Goal: Task Accomplishment & Management: Complete application form

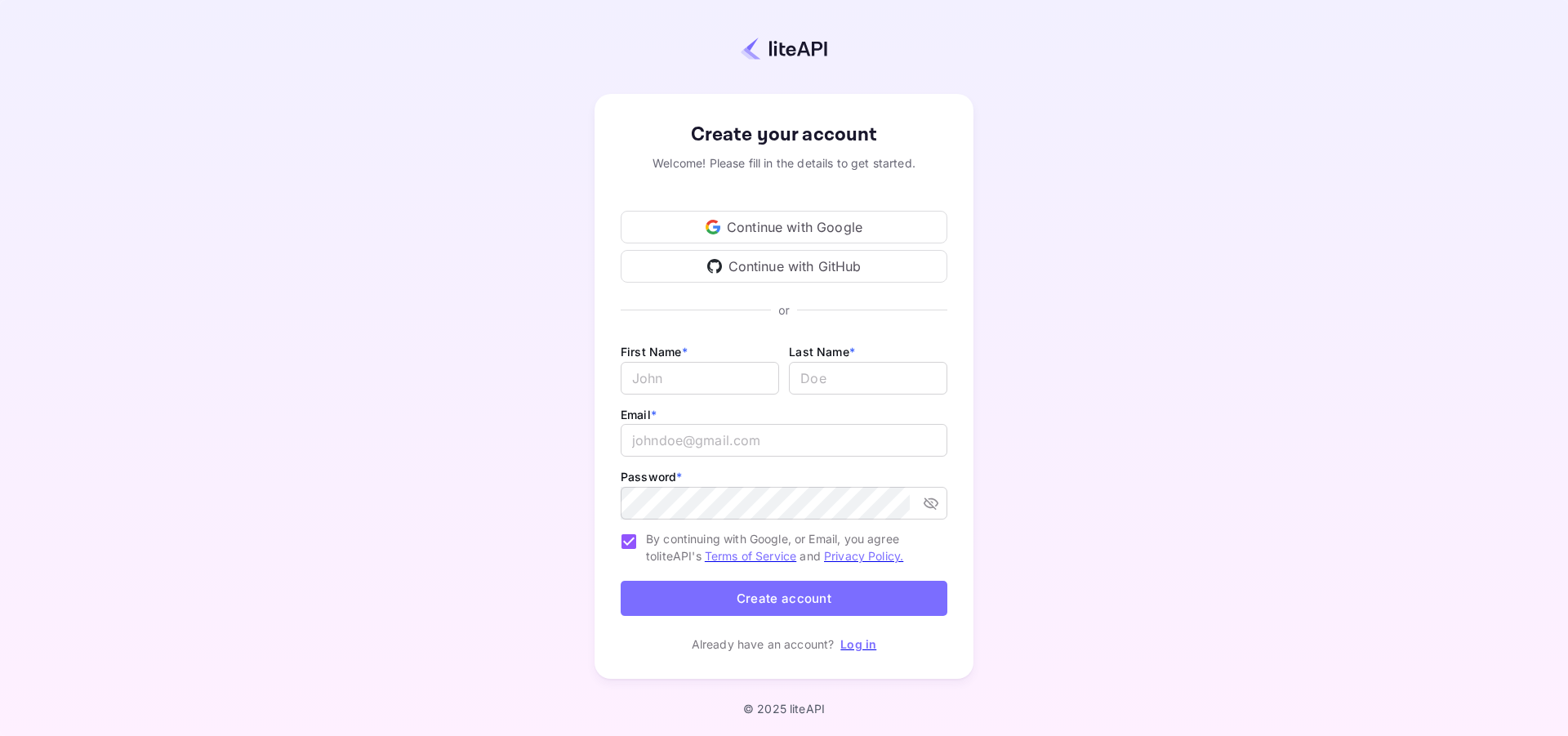
click at [813, 236] on div "Continue with Google" at bounding box center [784, 226] width 327 height 33
click at [808, 236] on div "Continue with Google" at bounding box center [784, 226] width 327 height 33
click at [786, 221] on div "Continue with Google" at bounding box center [784, 226] width 327 height 33
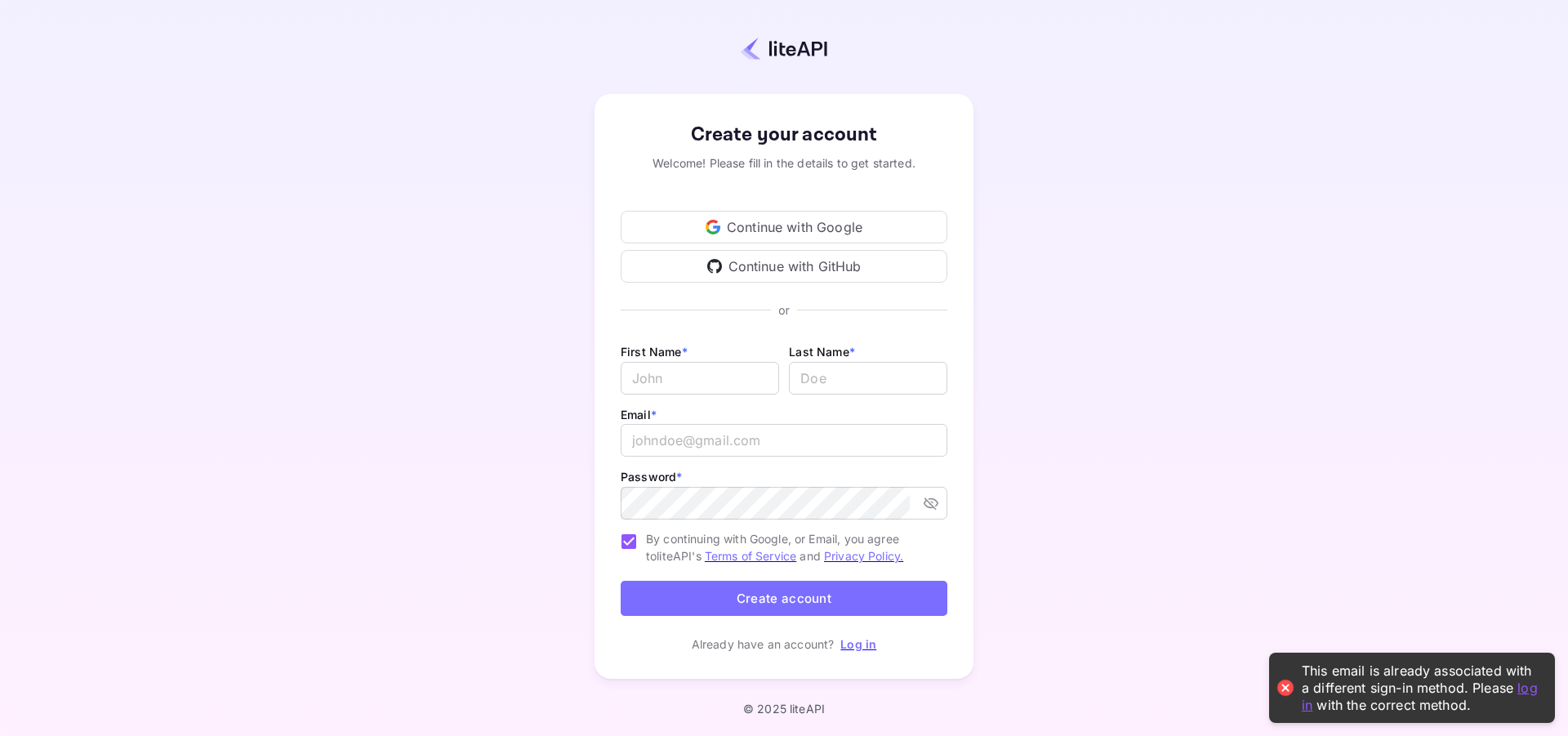
click at [787, 273] on div "Continue with GitHub" at bounding box center [784, 266] width 327 height 33
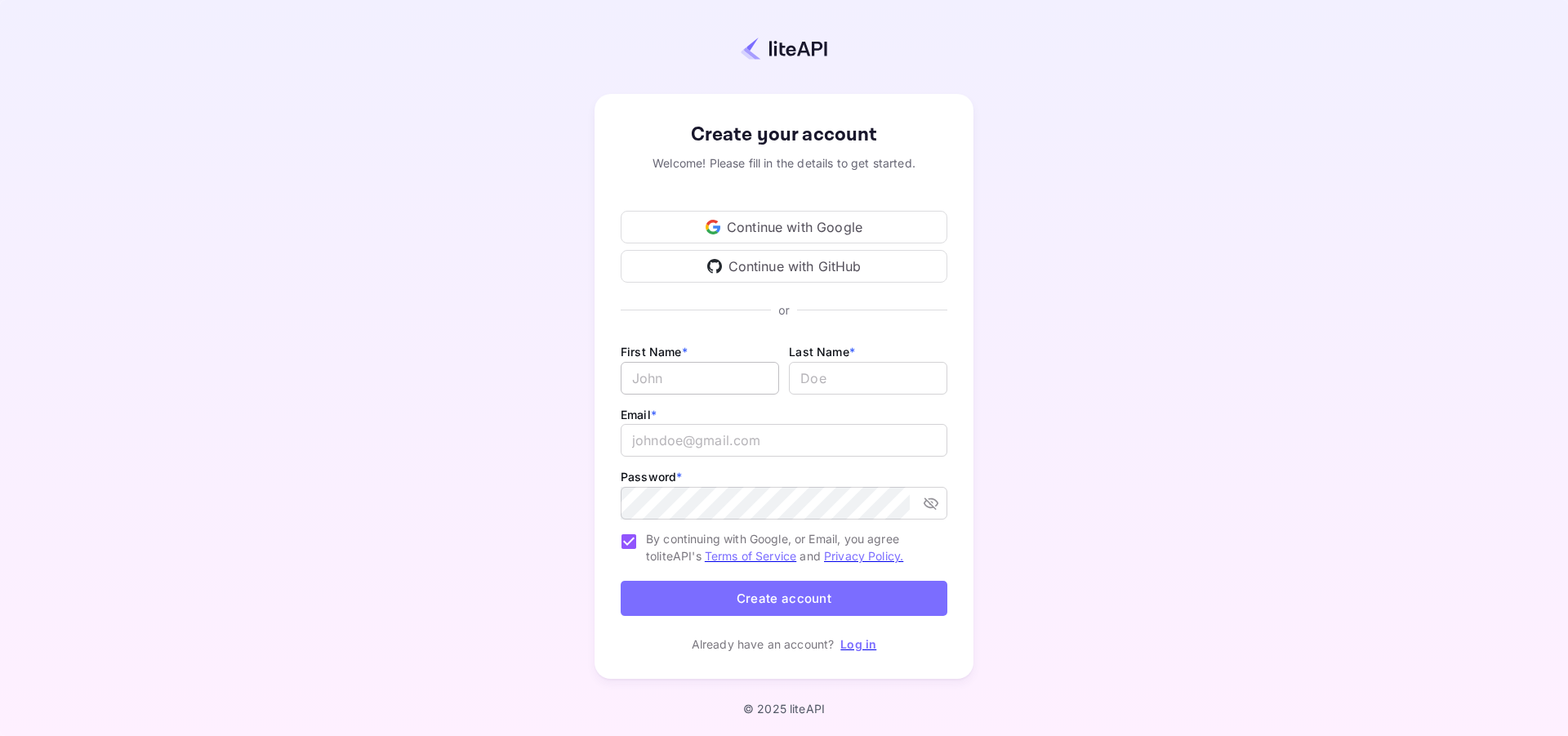
click at [764, 384] on input "Email *" at bounding box center [700, 377] width 158 height 33
type input "[PERSON_NAME]"
type input "Aiman"
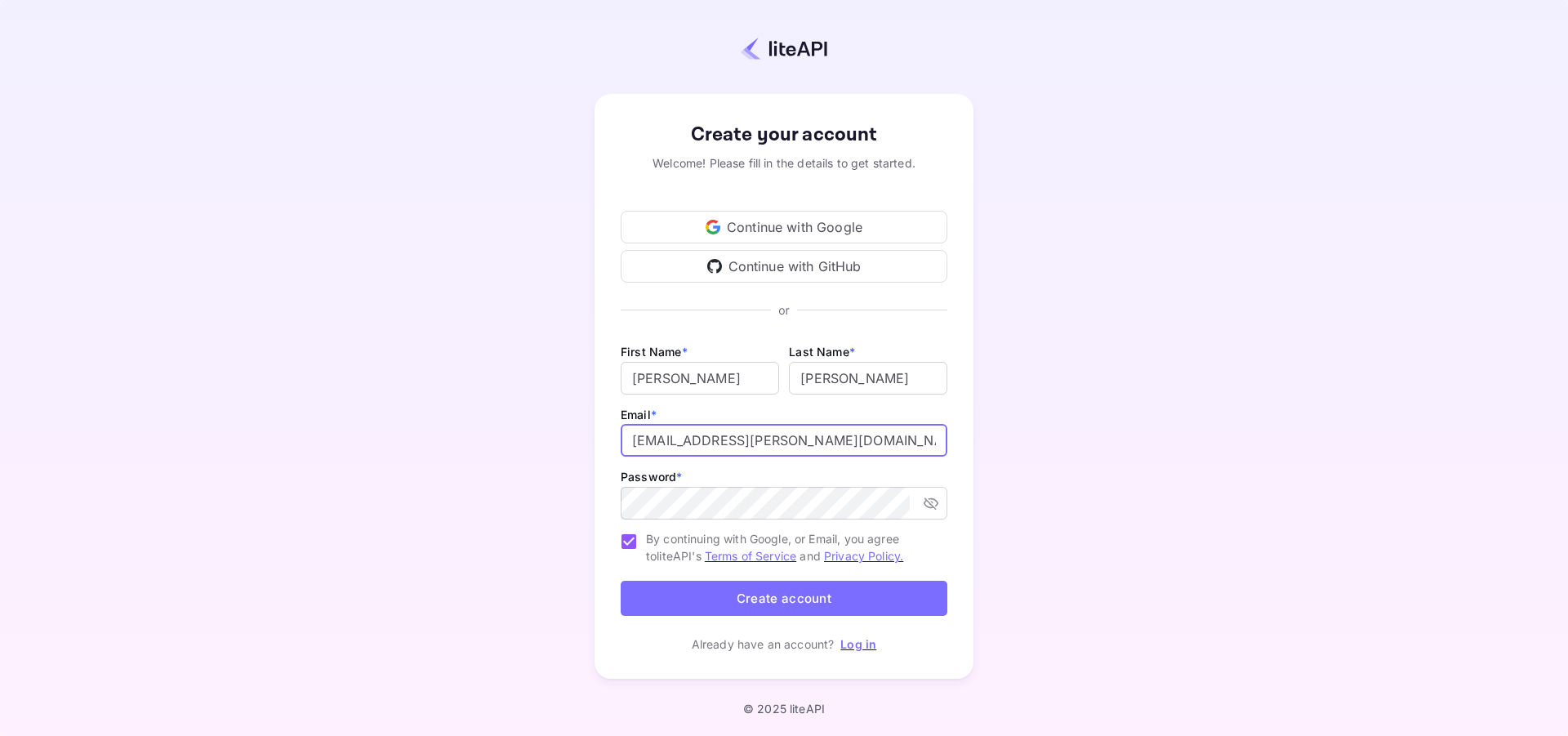
drag, startPoint x: 721, startPoint y: 438, endPoint x: 683, endPoint y: 444, distance: 38.5
click at [683, 443] on input "maveric.aiman@gmail.com" at bounding box center [784, 440] width 327 height 33
type input "mavericraven@gmail.com"
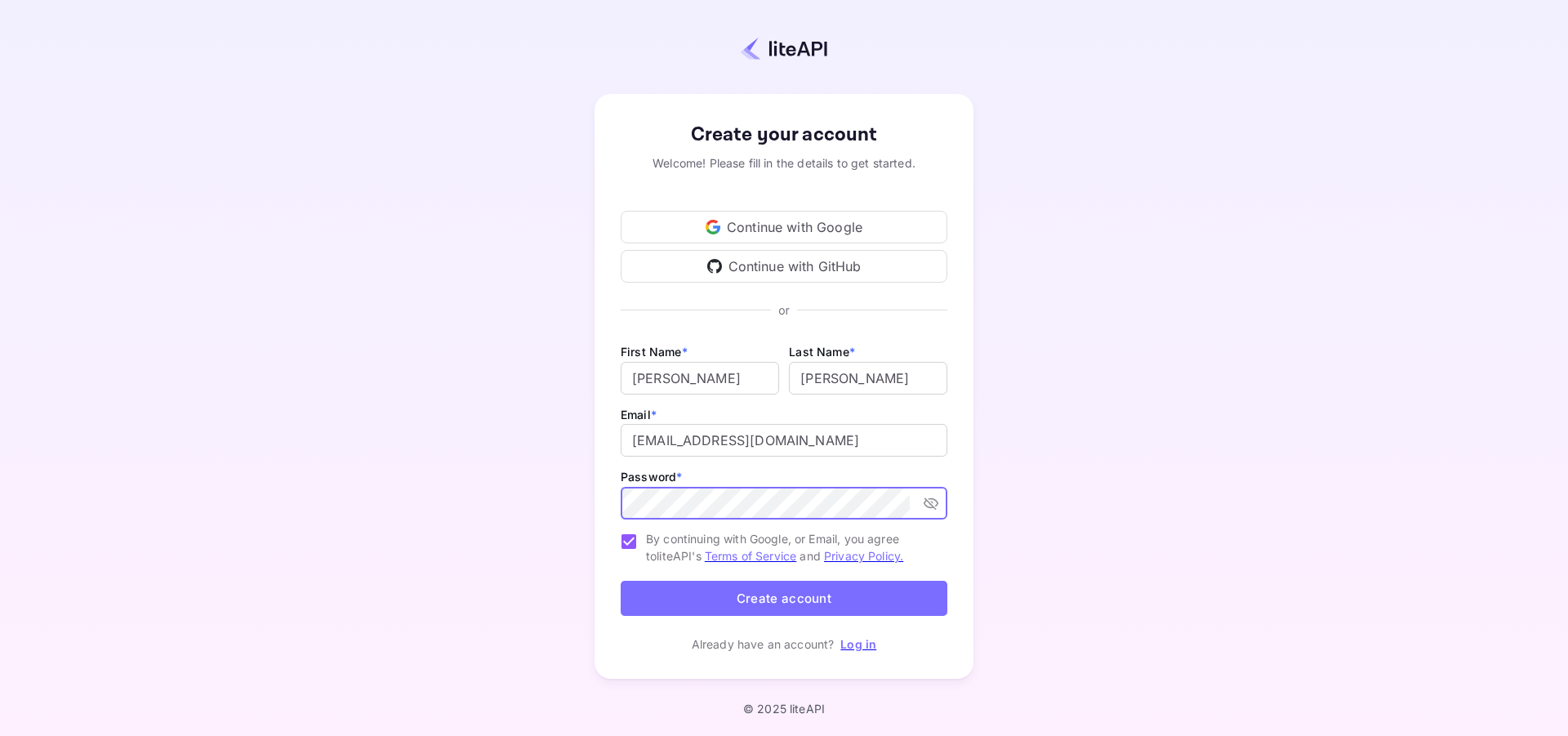
click at [621, 580] on button "Create account" at bounding box center [784, 597] width 327 height 35
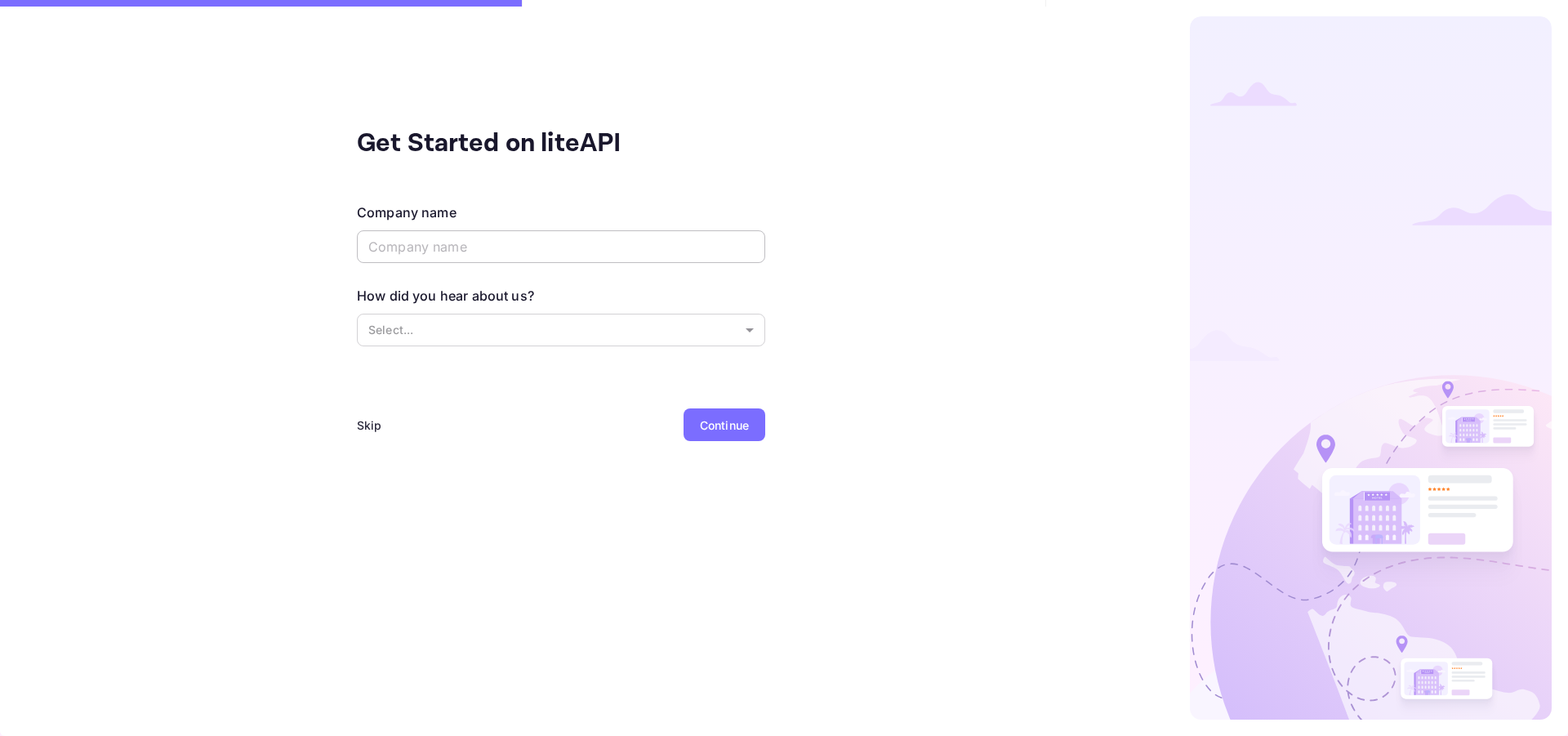
click at [549, 246] on input "text" at bounding box center [560, 246] width 408 height 33
type input "Atoll Discovery Maldives"
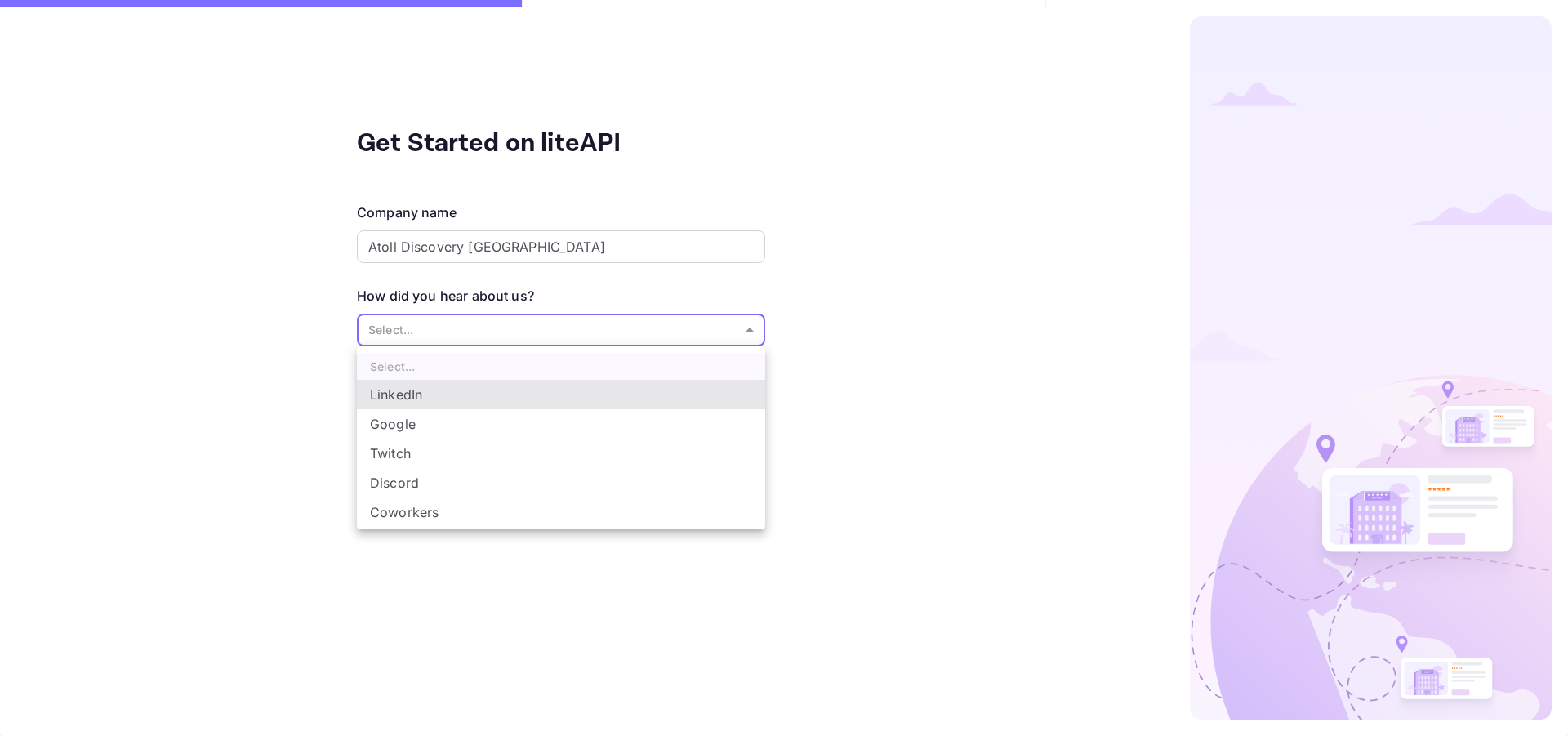
click at [566, 332] on body "Signing in with github... Signing in with google... Get Started on liteAPI Comp…" at bounding box center [784, 368] width 1568 height 736
click at [530, 419] on li "Google" at bounding box center [560, 424] width 408 height 30
type input "Google"
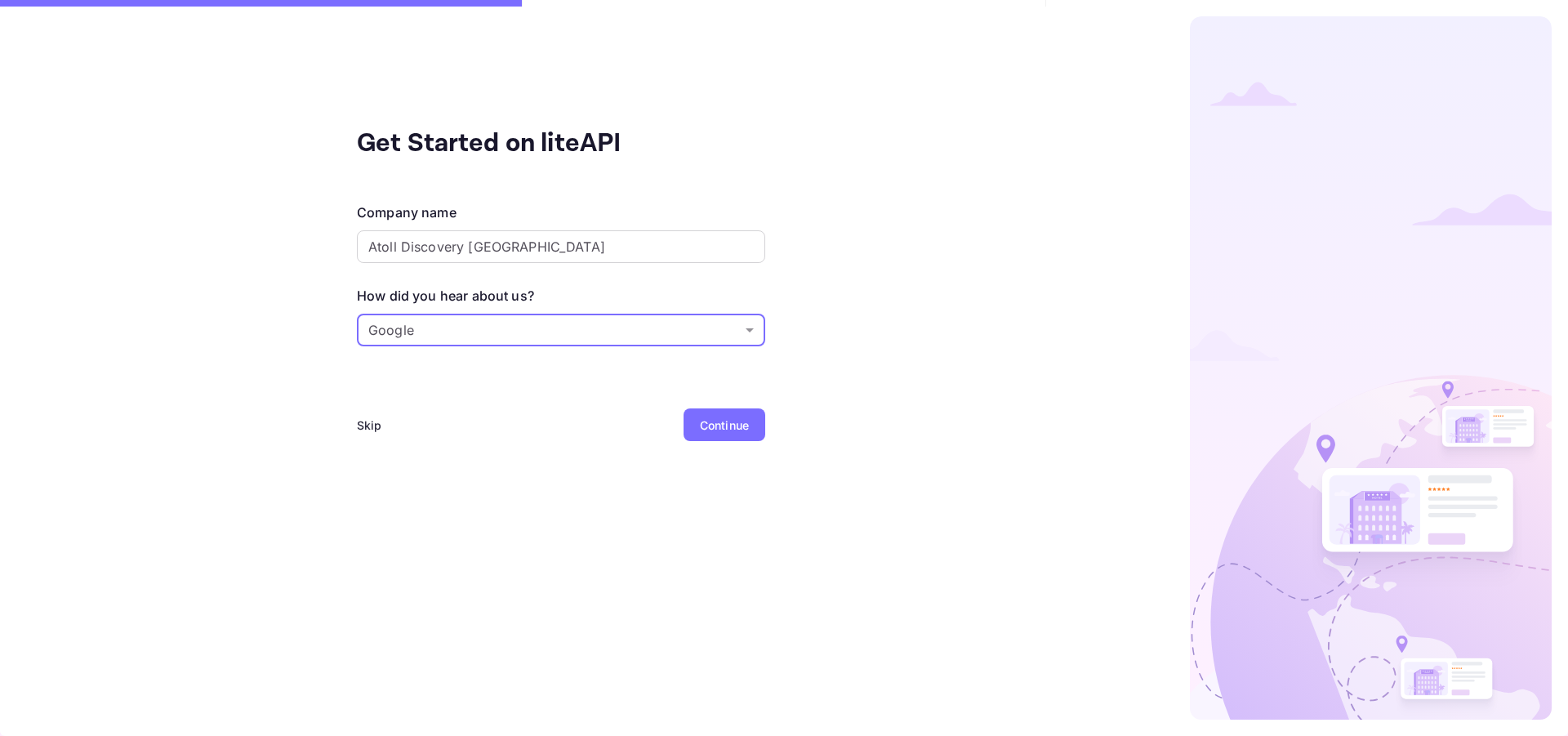
click at [710, 424] on div "Continue" at bounding box center [723, 424] width 49 height 17
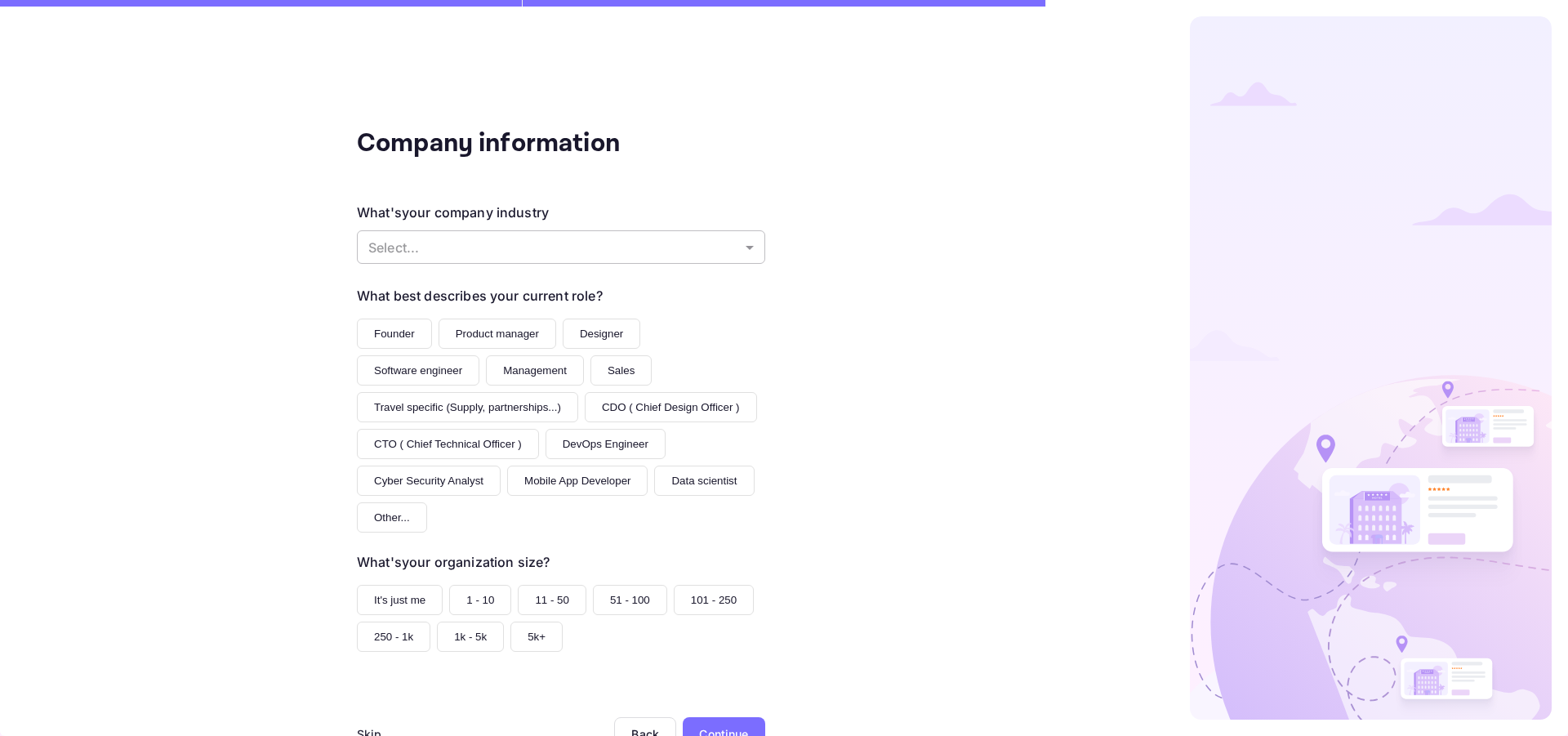
click at [552, 233] on body "Signing in with github... Signing in with google... Company information What's …" at bounding box center [784, 368] width 1568 height 736
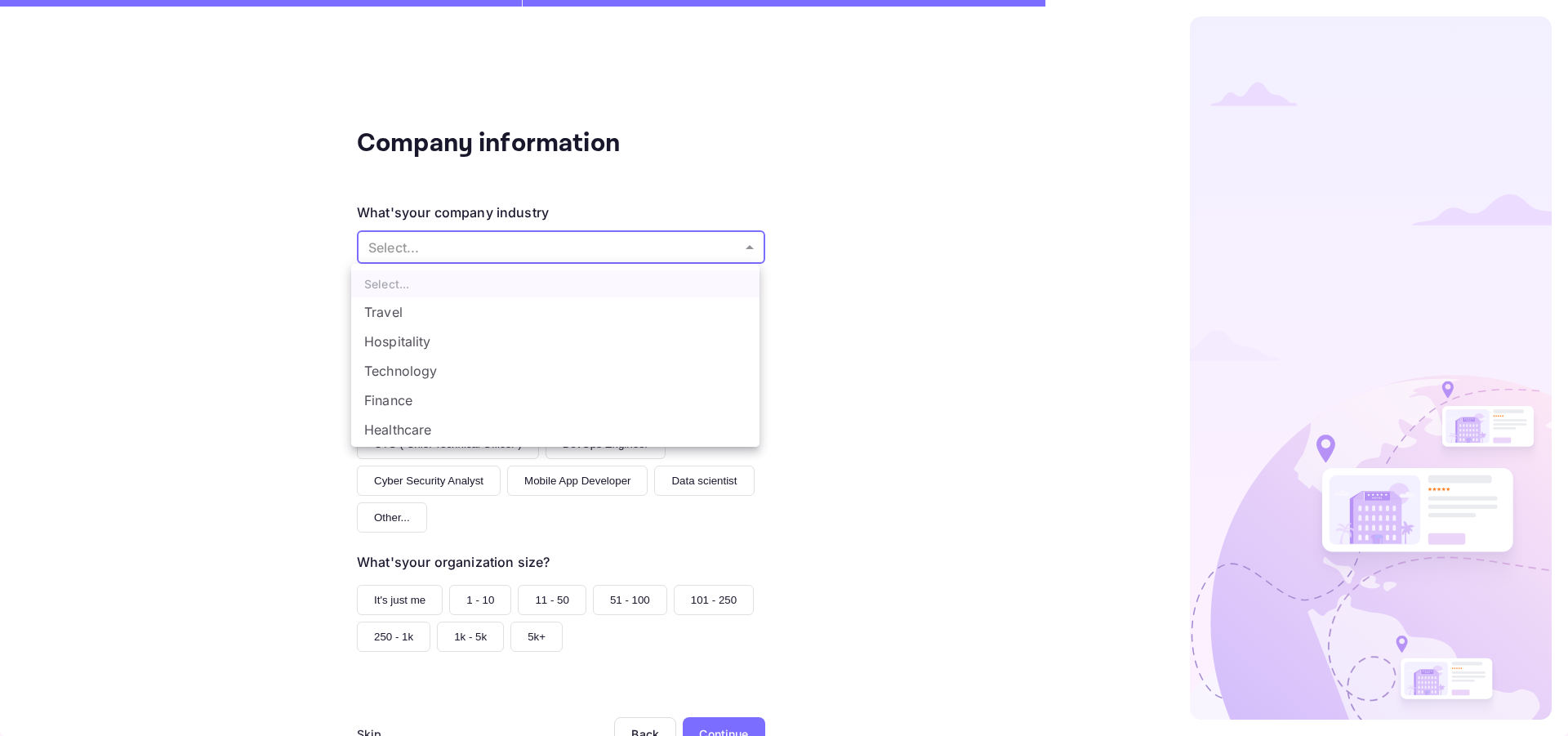
click at [478, 328] on li "Hospitality" at bounding box center [554, 342] width 408 height 30
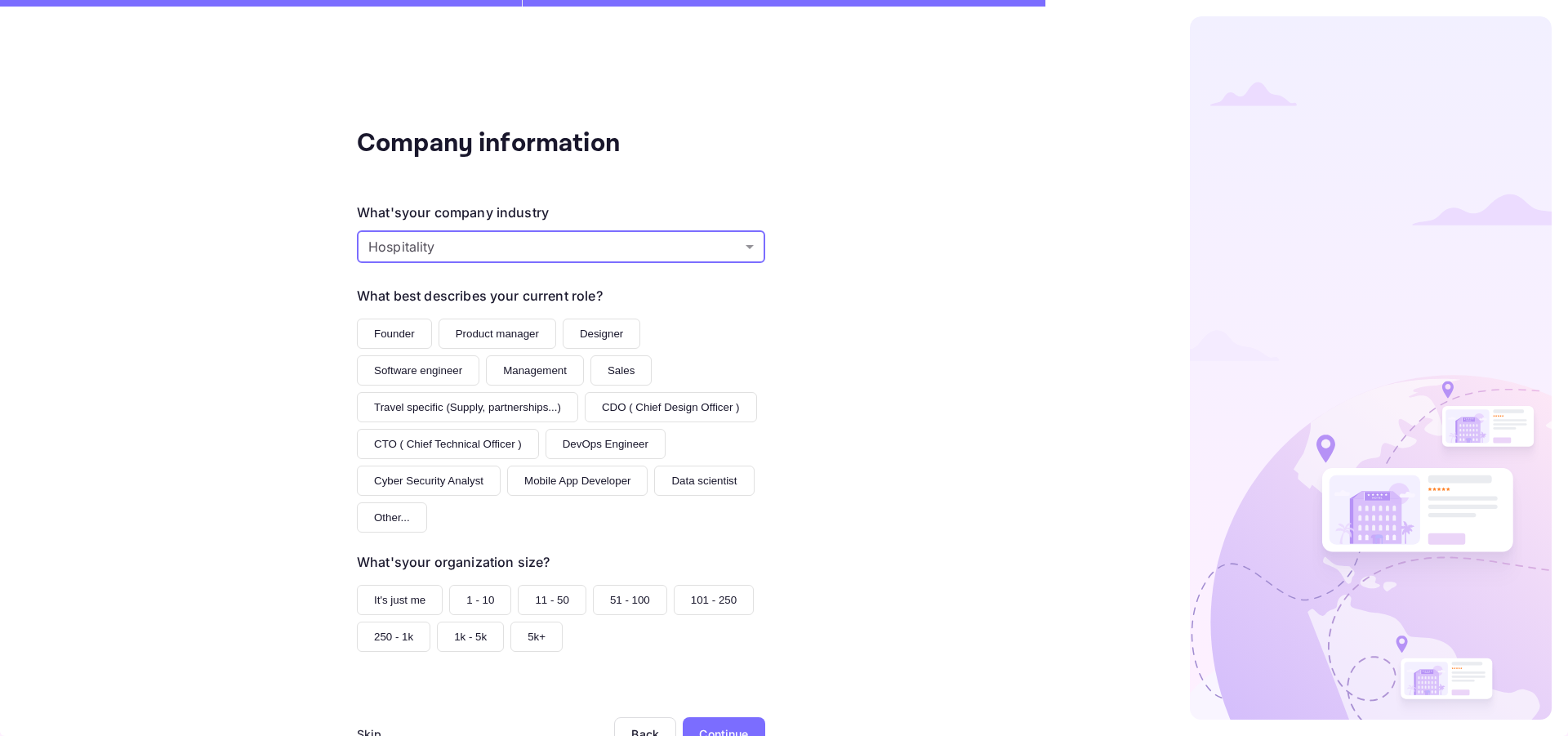
click at [481, 244] on body "Signing in with github... Signing in with google... Company information What's …" at bounding box center [784, 368] width 1568 height 736
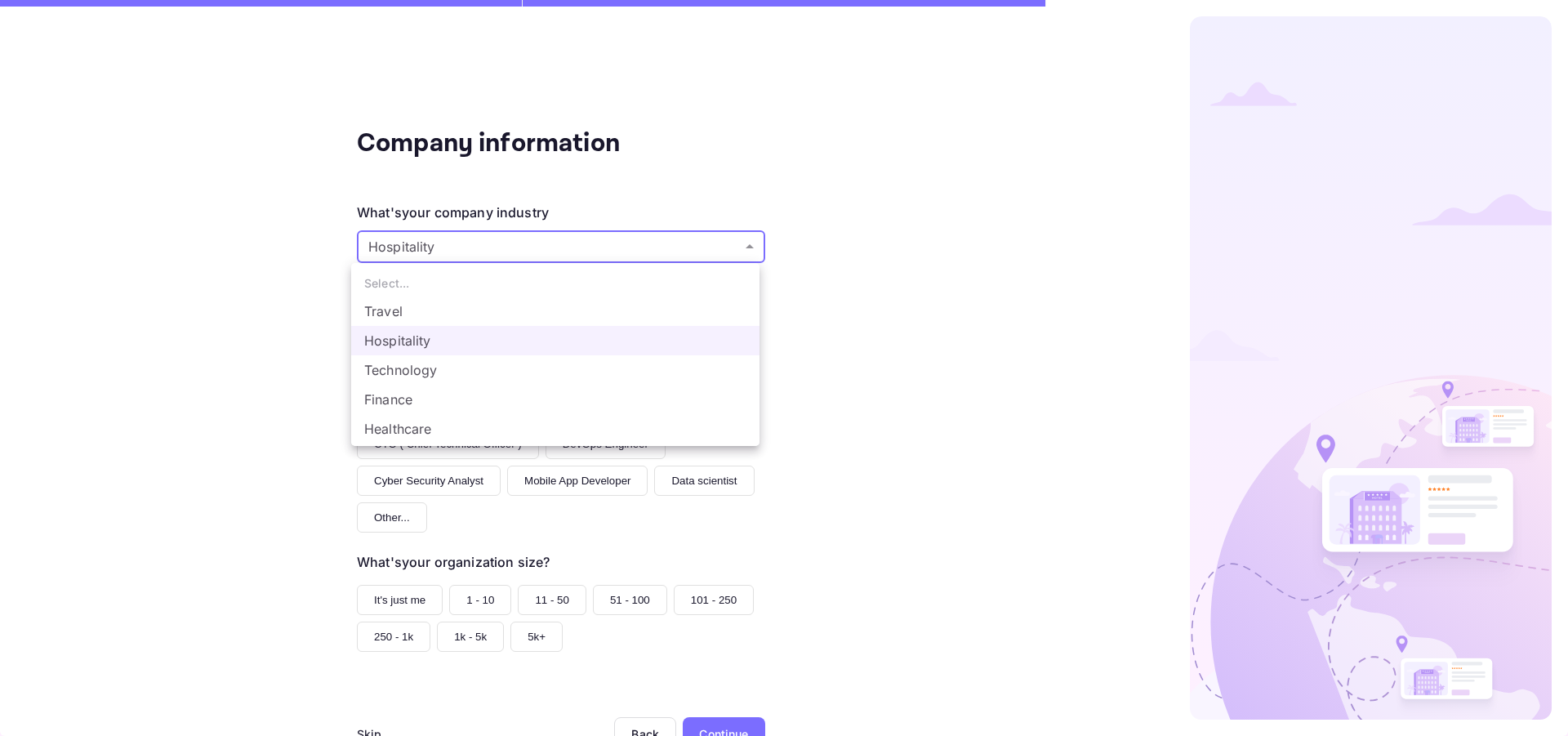
click at [476, 318] on li "Travel" at bounding box center [554, 311] width 408 height 30
type input "Travel"
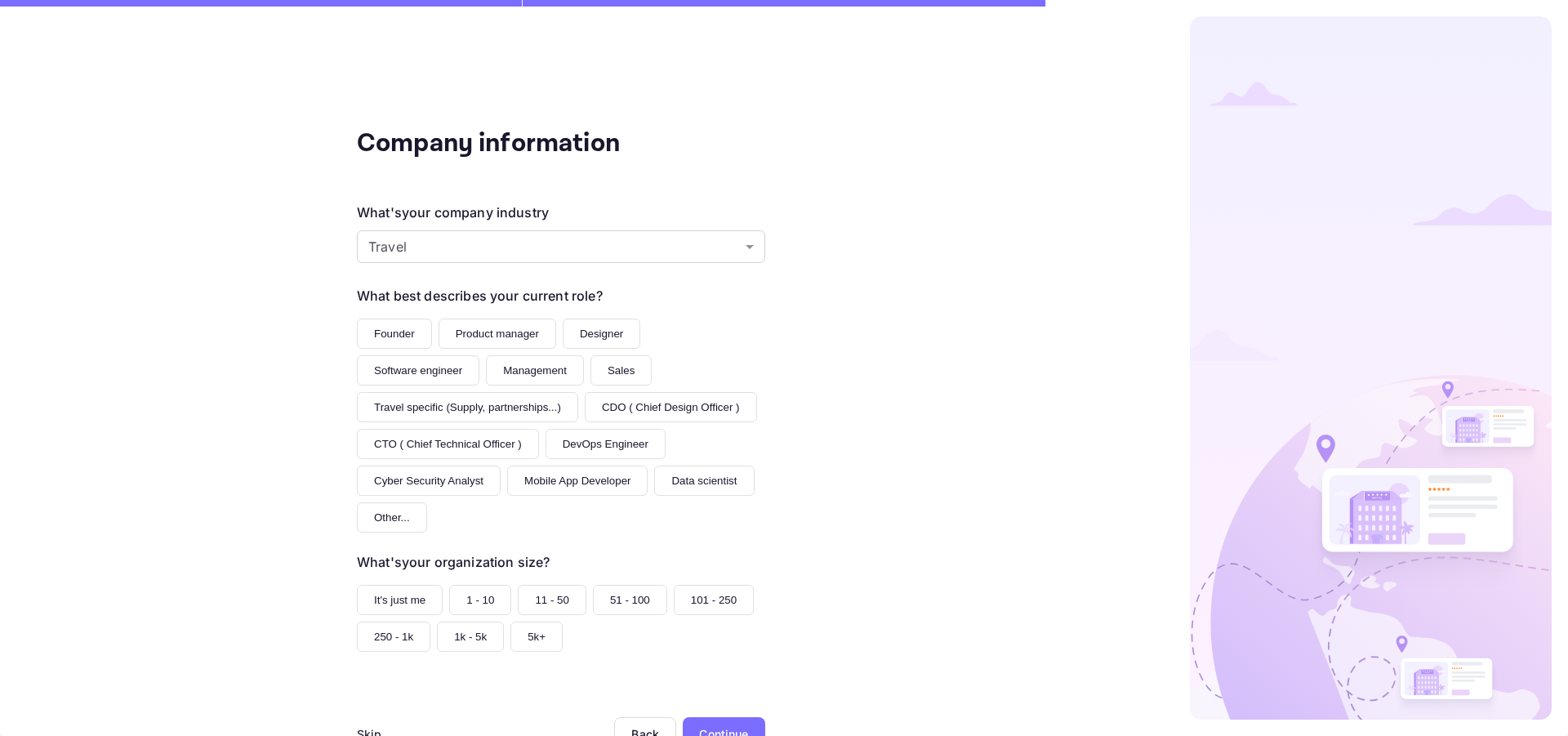
click at [557, 483] on button "Mobile App Developer" at bounding box center [576, 481] width 140 height 30
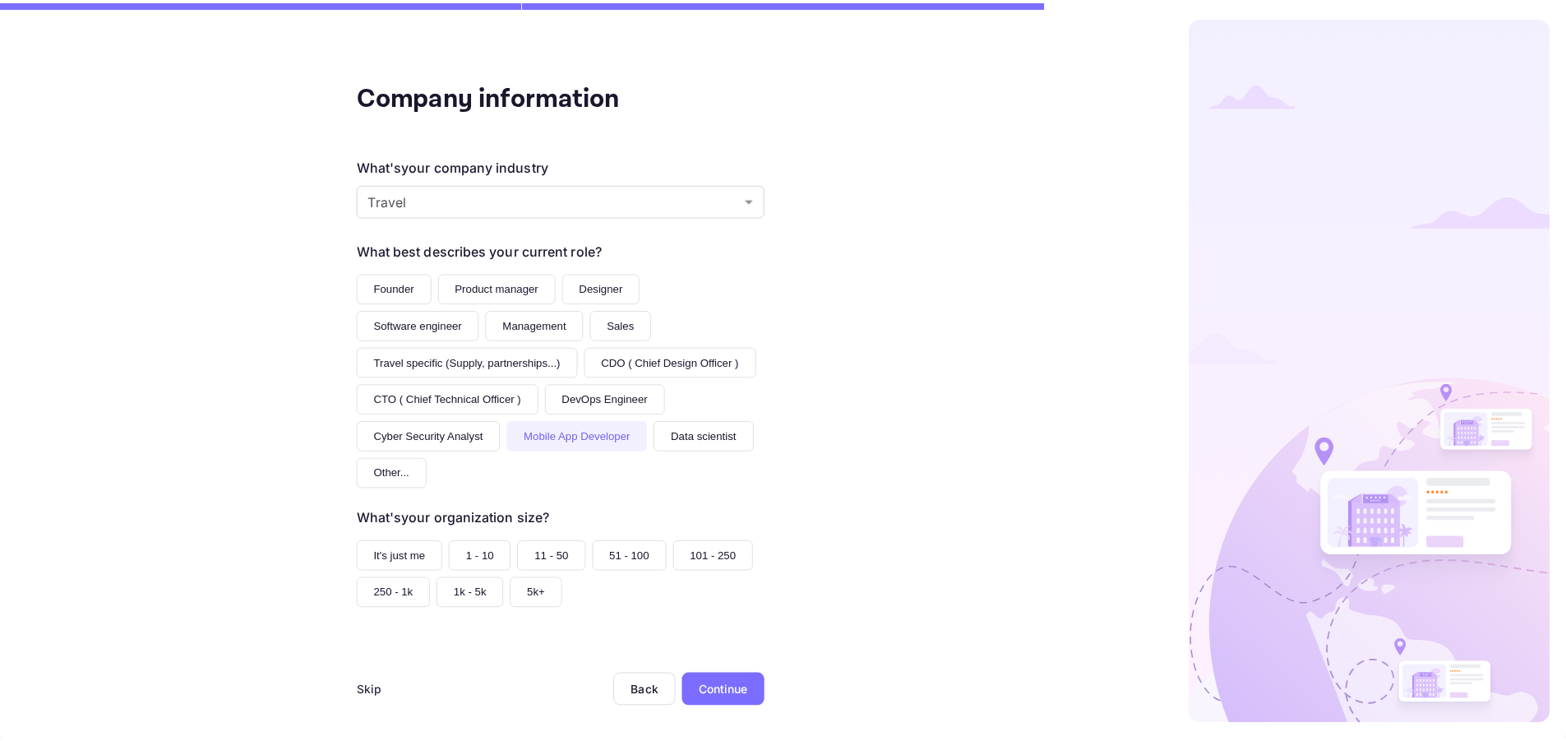
scroll to position [53, 0]
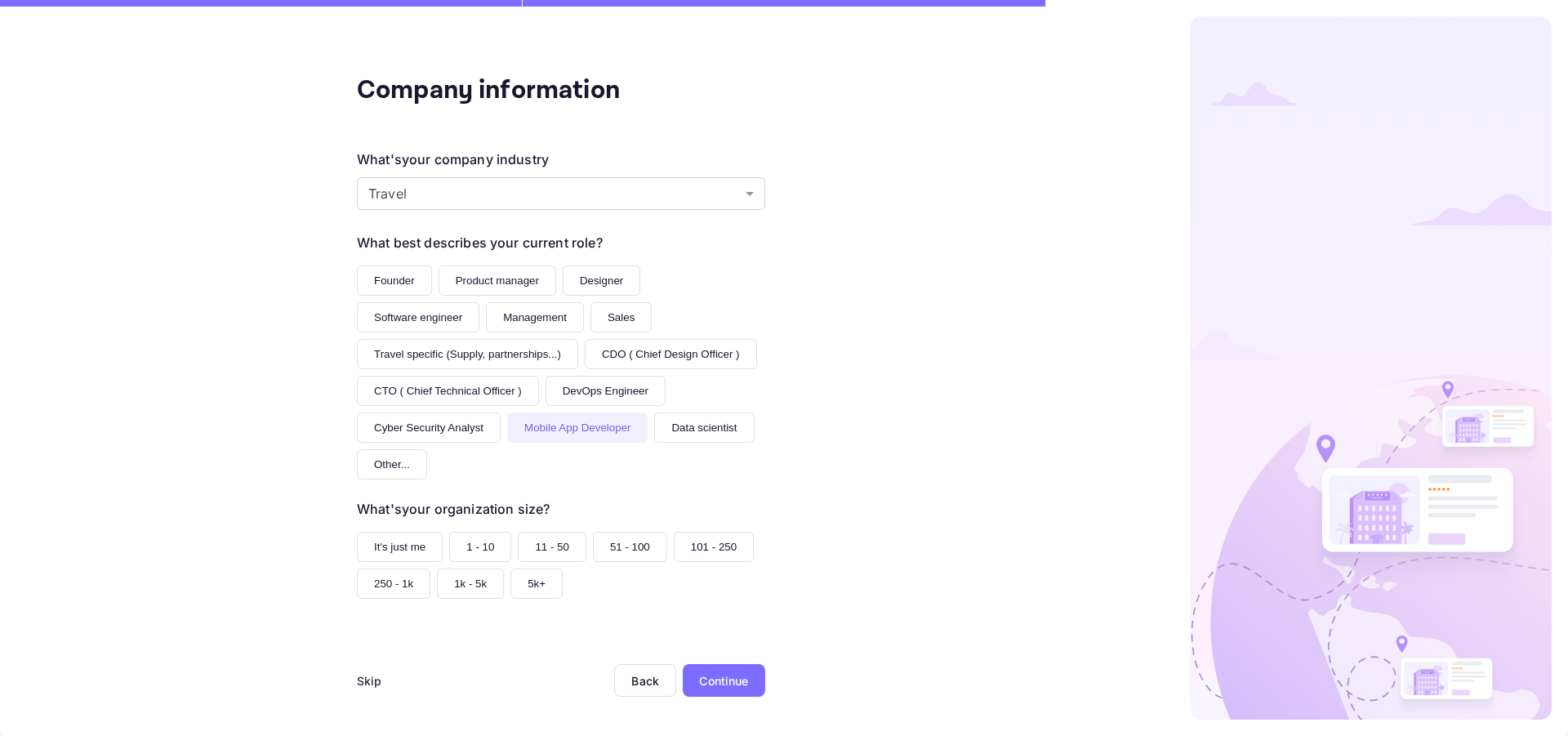
click at [472, 548] on button "1 - 10" at bounding box center [480, 546] width 62 height 30
click at [700, 678] on div "Continue" at bounding box center [723, 680] width 49 height 17
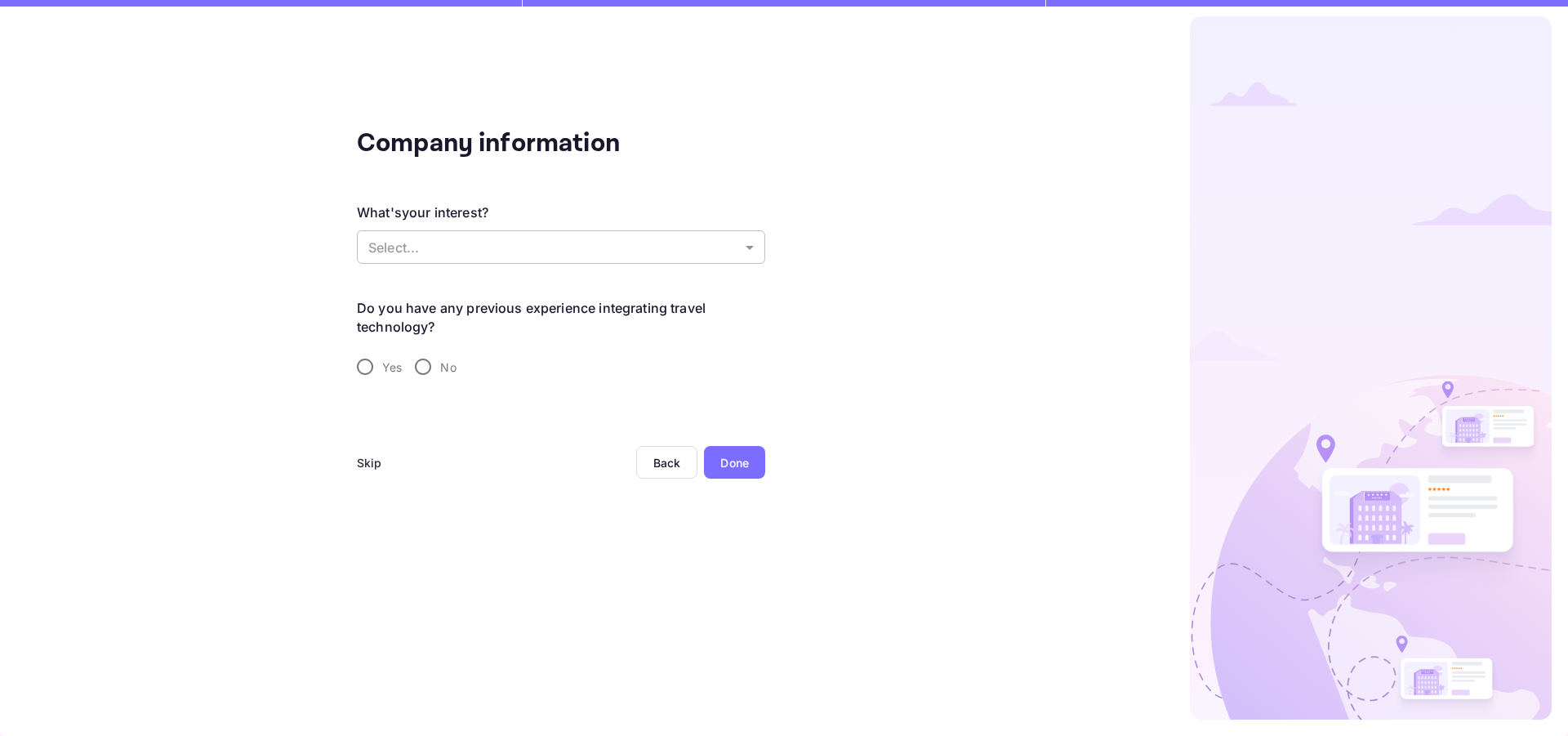
click at [523, 235] on body "Signing in with github... Signing in with google... Company information What's …" at bounding box center [784, 368] width 1568 height 736
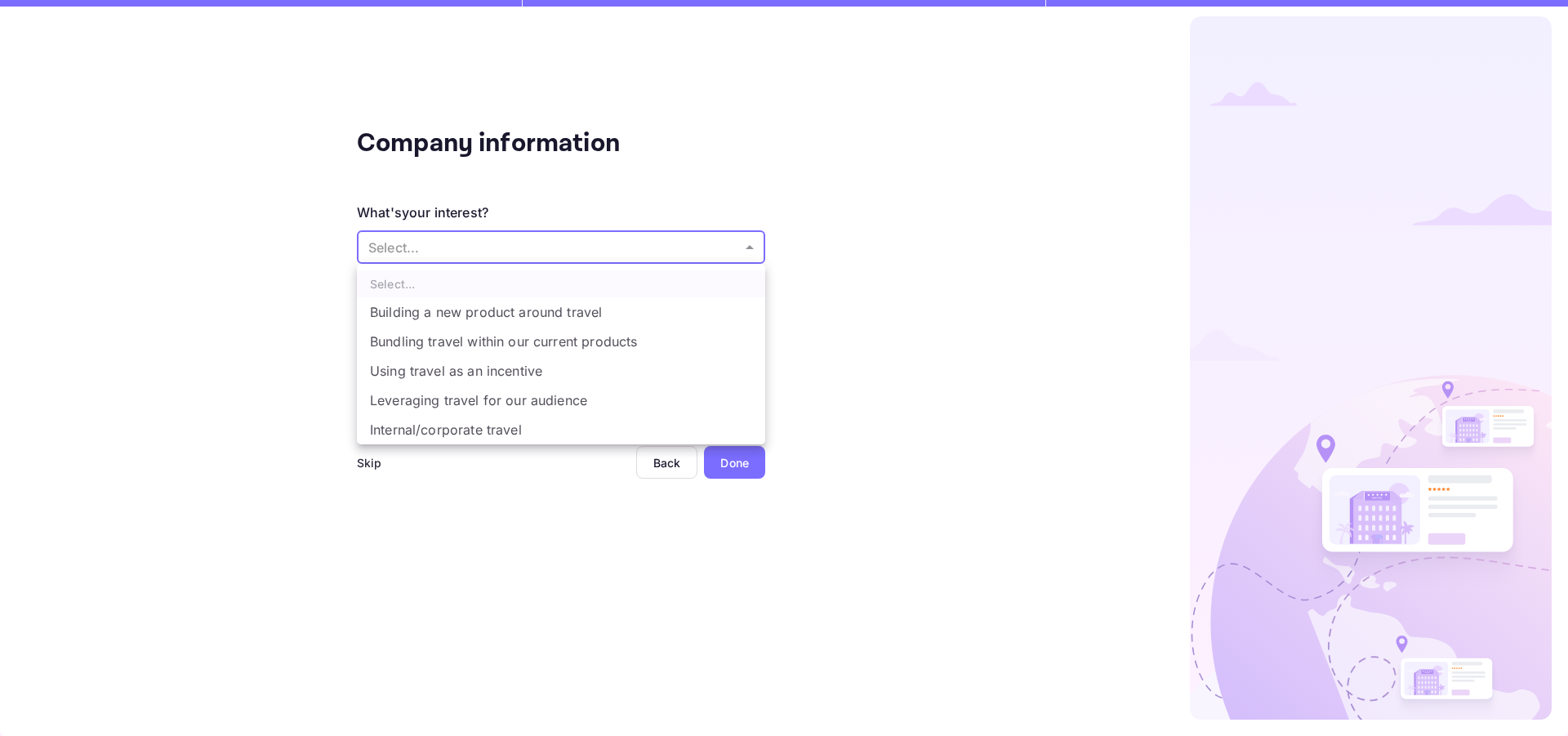
click at [593, 475] on div at bounding box center [784, 368] width 1568 height 736
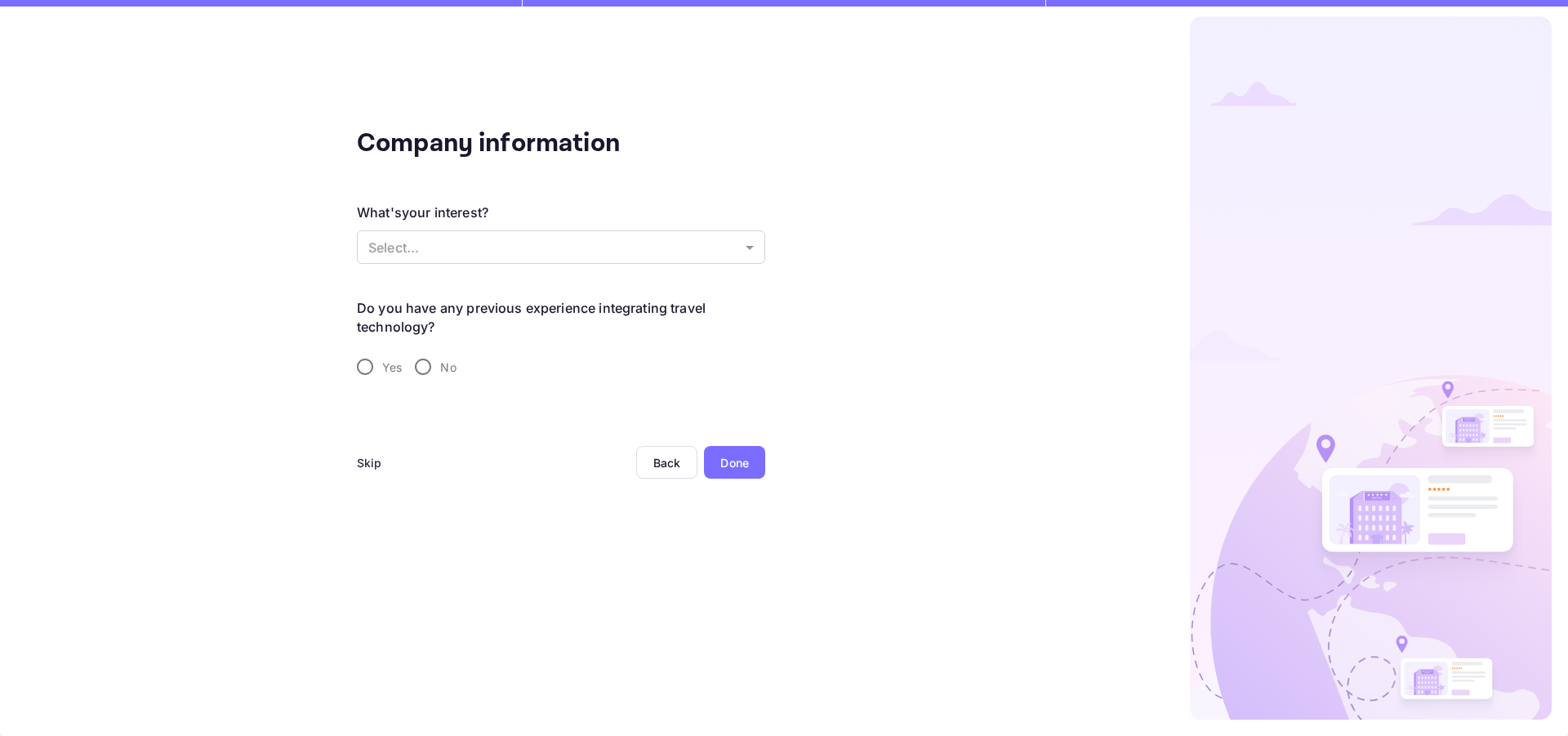
click at [384, 360] on span "Yes" at bounding box center [392, 367] width 20 height 17
click at [383, 360] on input "Yes" at bounding box center [365, 367] width 35 height 35
radio input "true"
click at [578, 452] on input "text" at bounding box center [560, 460] width 408 height 33
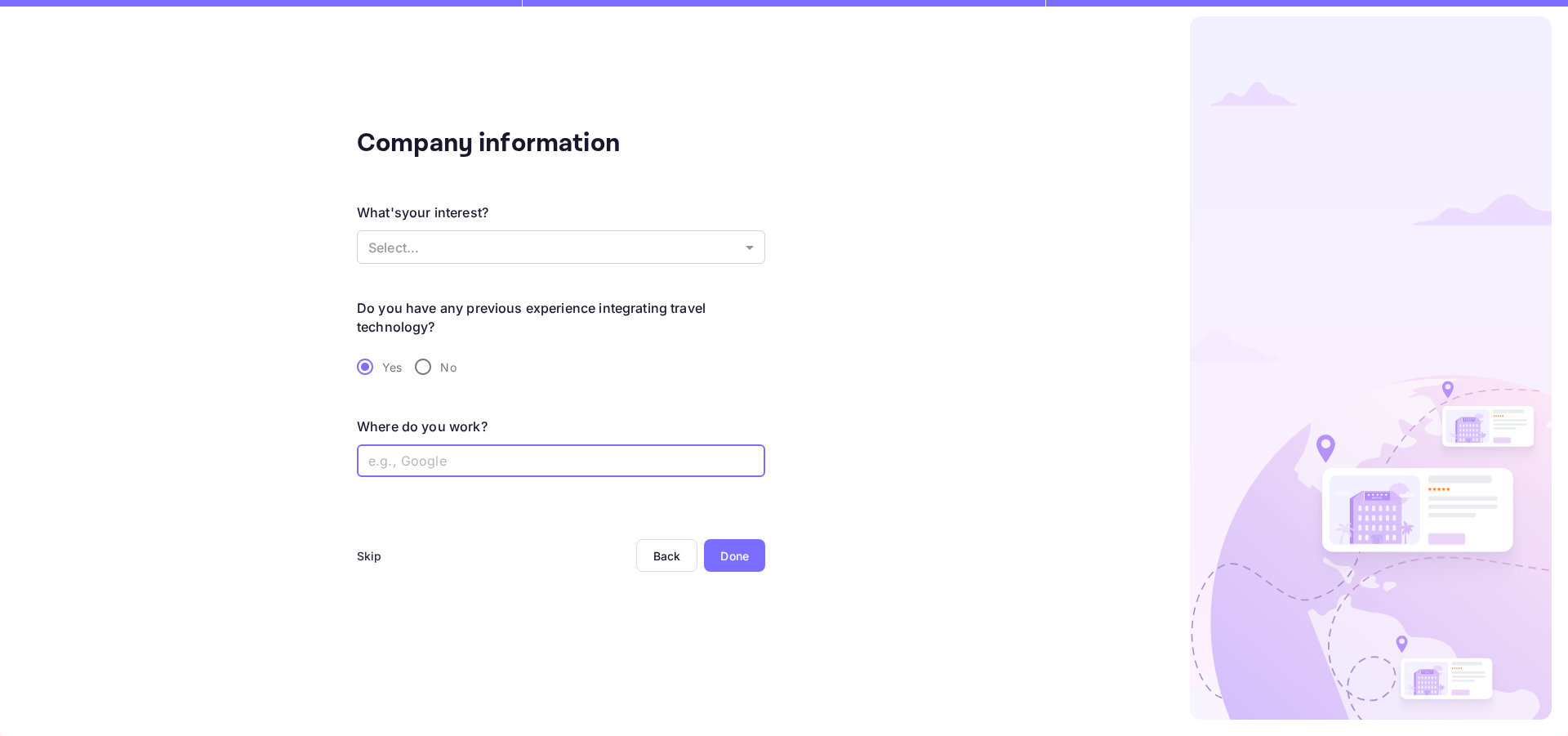
click at [374, 559] on div "Skip" at bounding box center [369, 555] width 25 height 17
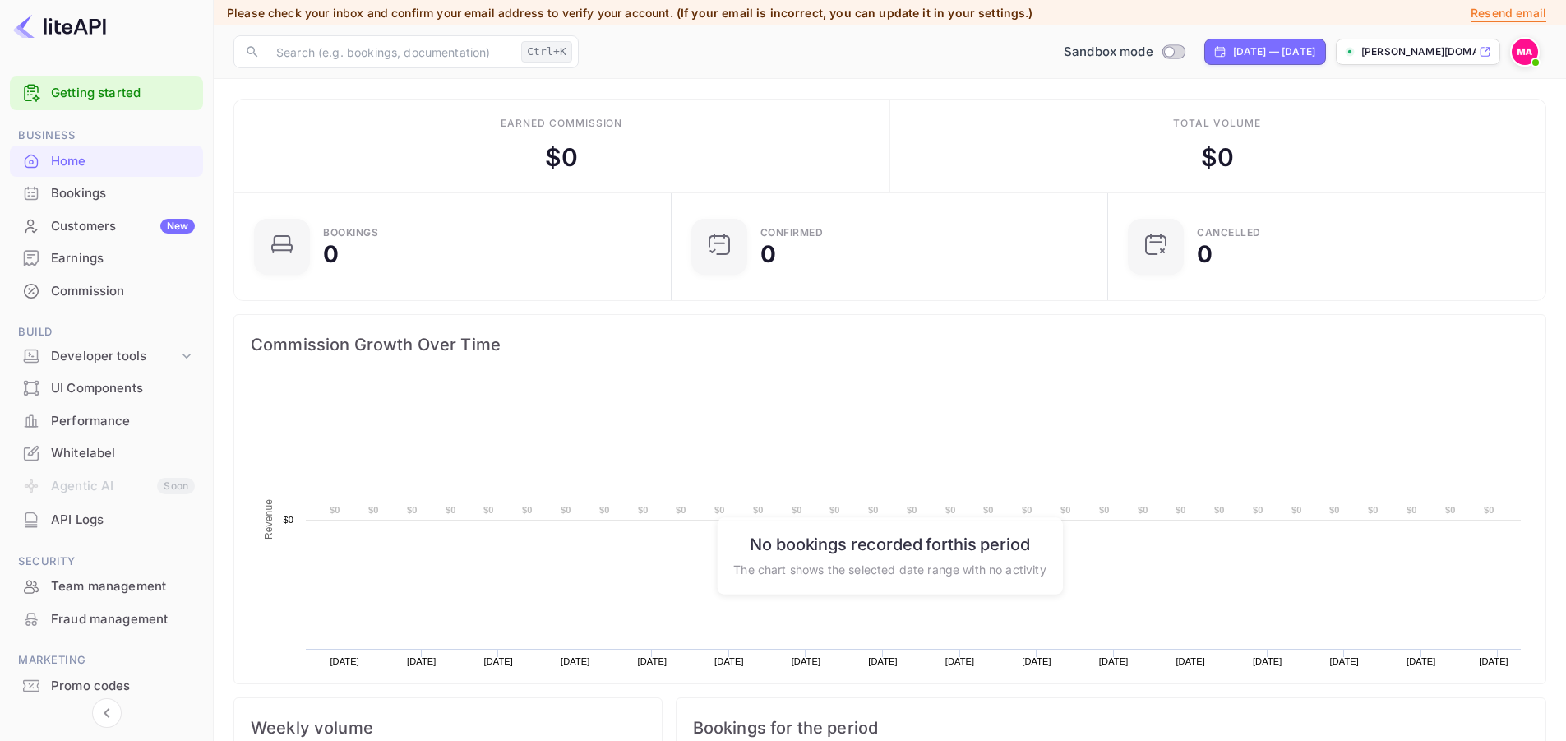
scroll to position [255, 414]
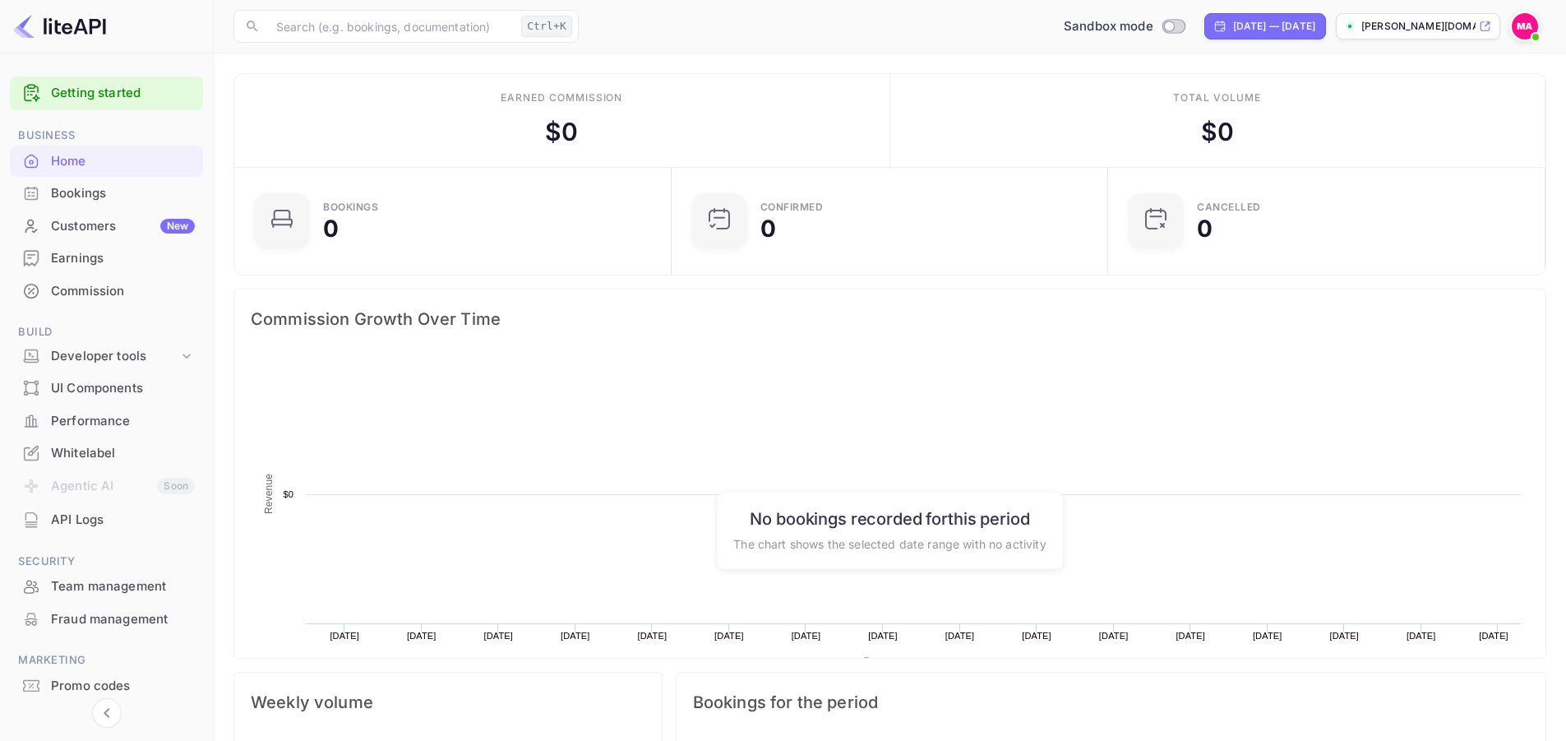
click at [113, 97] on link "Getting started" at bounding box center [123, 93] width 144 height 19
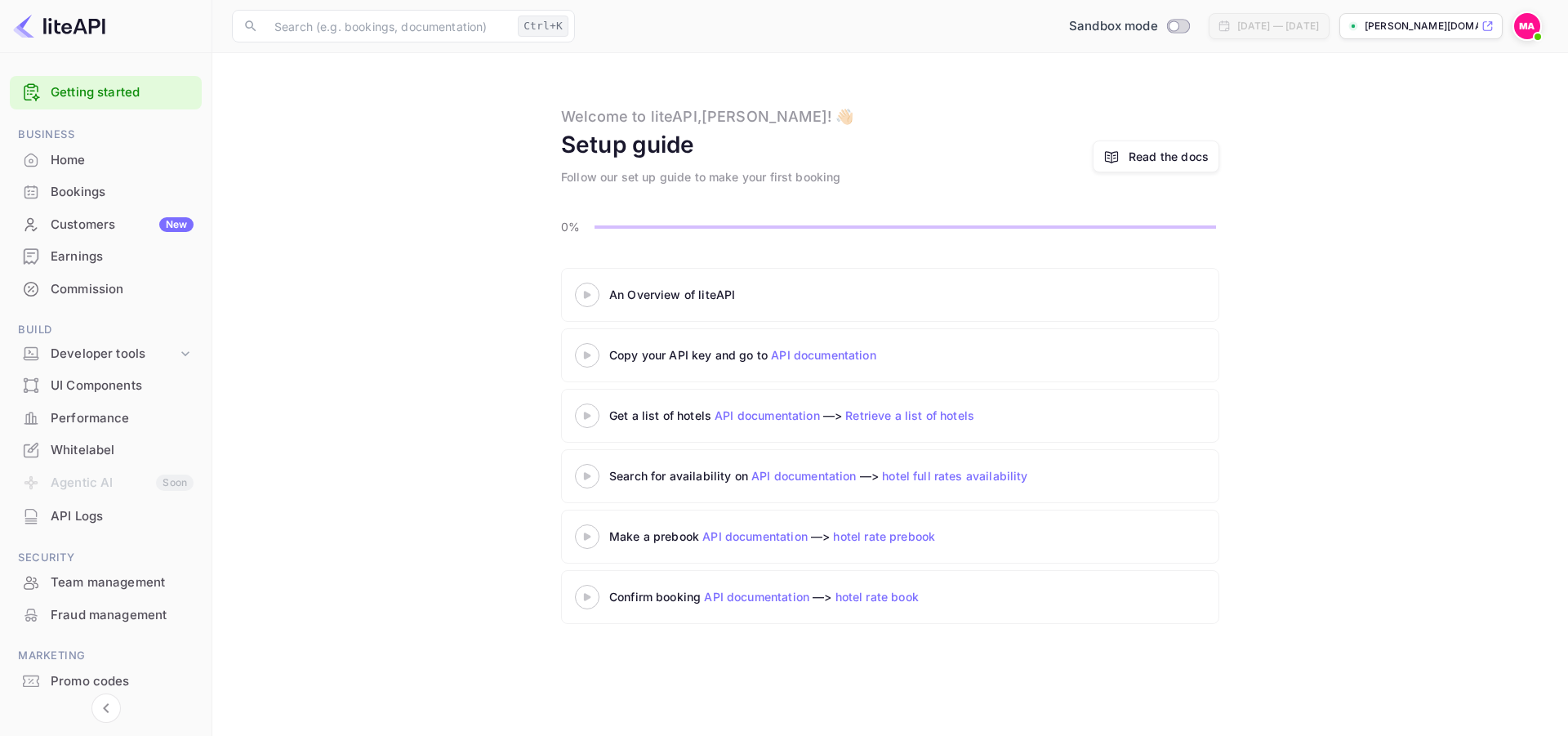
click at [685, 286] on div "An Overview of liteAPI" at bounding box center [797, 294] width 443 height 25
click at [600, 298] on icon at bounding box center [587, 295] width 58 height 8
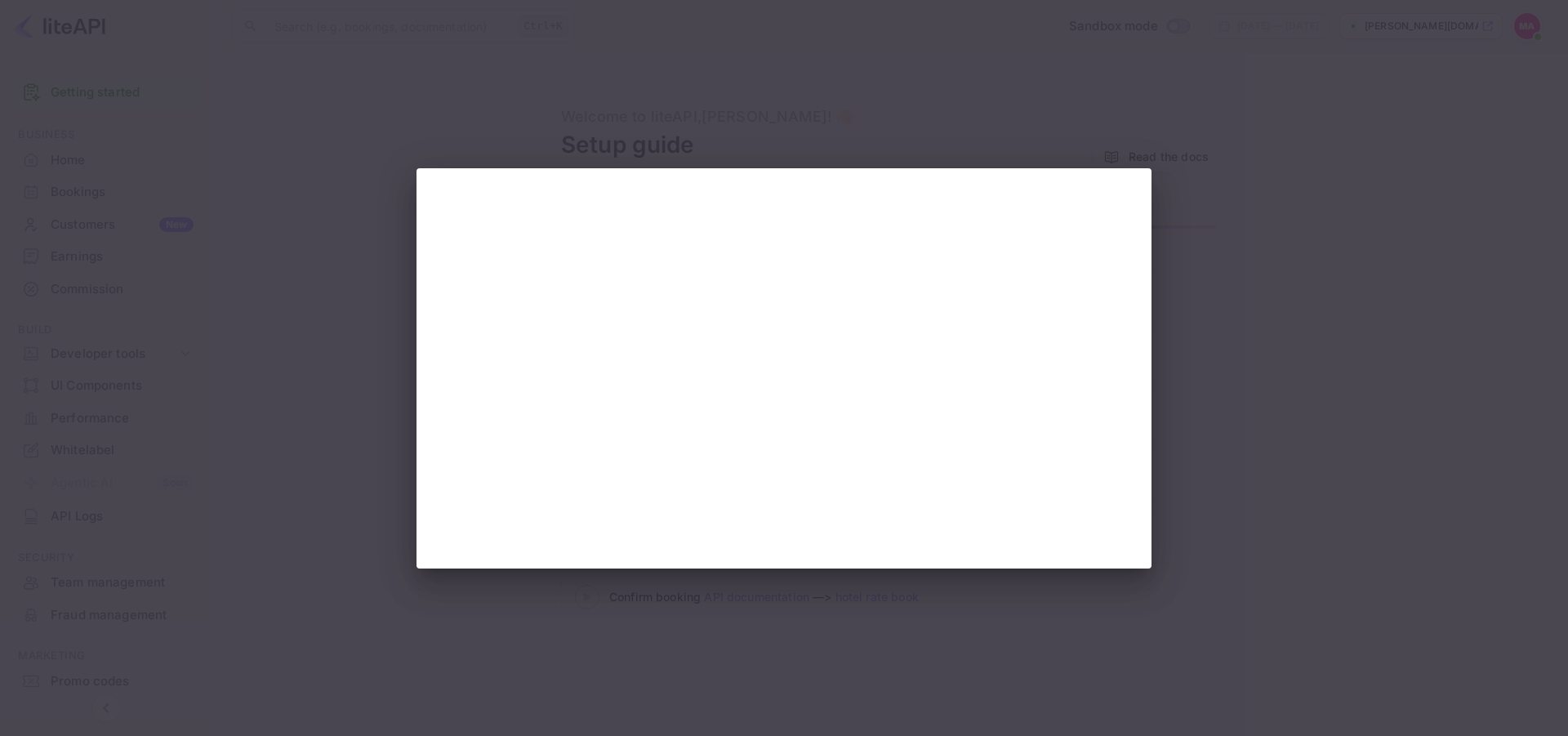
click at [964, 583] on div at bounding box center [784, 368] width 1568 height 736
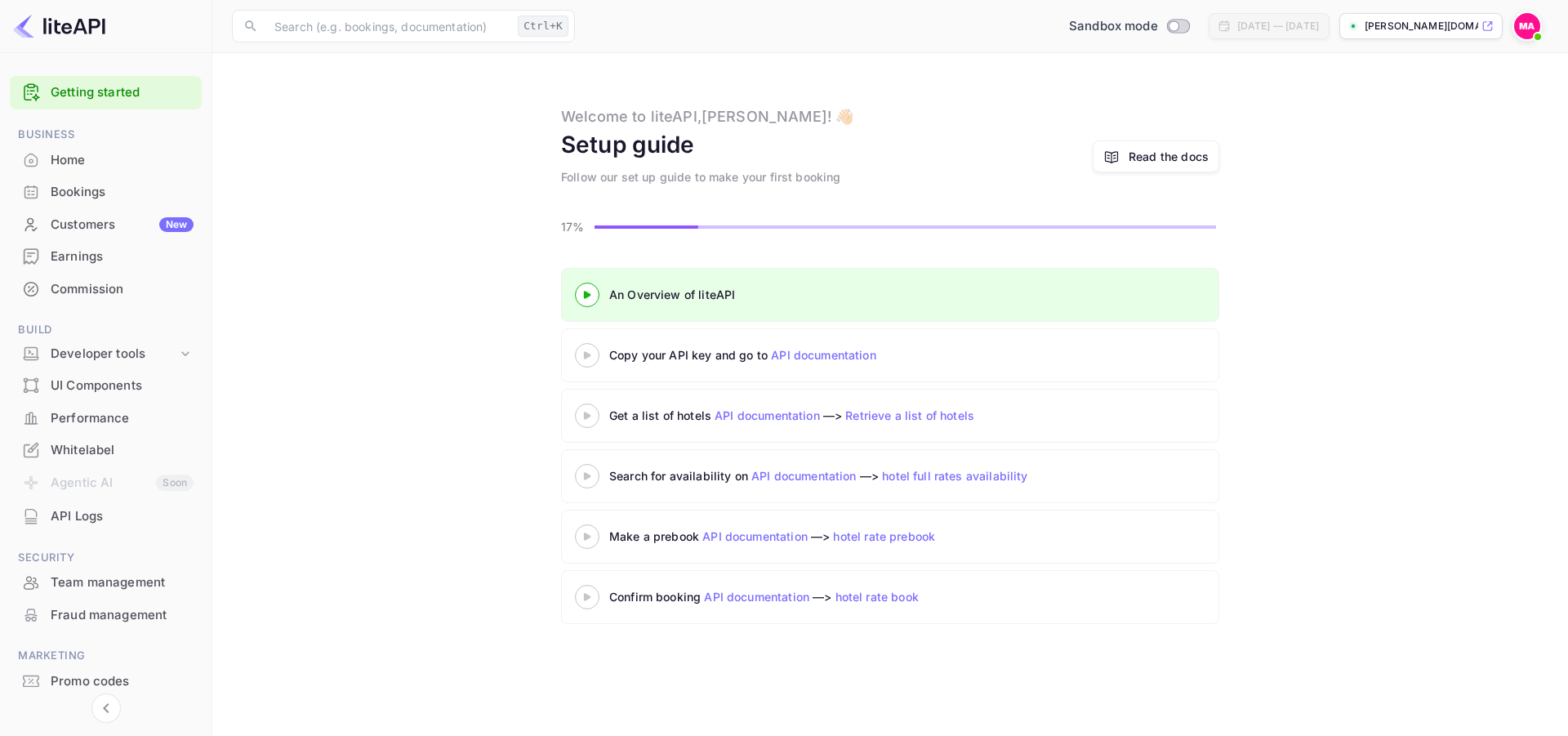
click at [866, 351] on link "API documentation" at bounding box center [824, 355] width 105 height 14
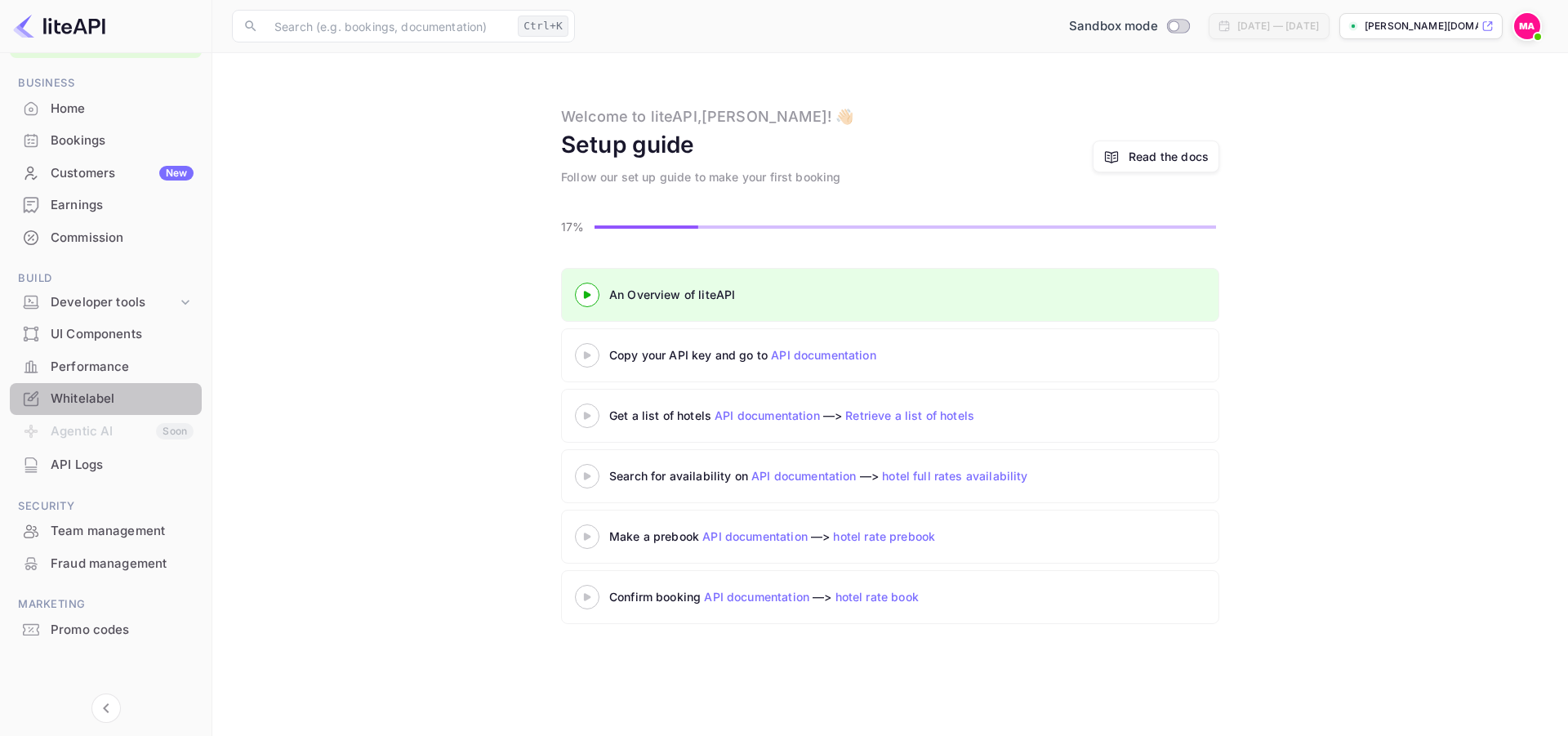
click at [110, 408] on div "Whitelabel" at bounding box center [105, 399] width 192 height 32
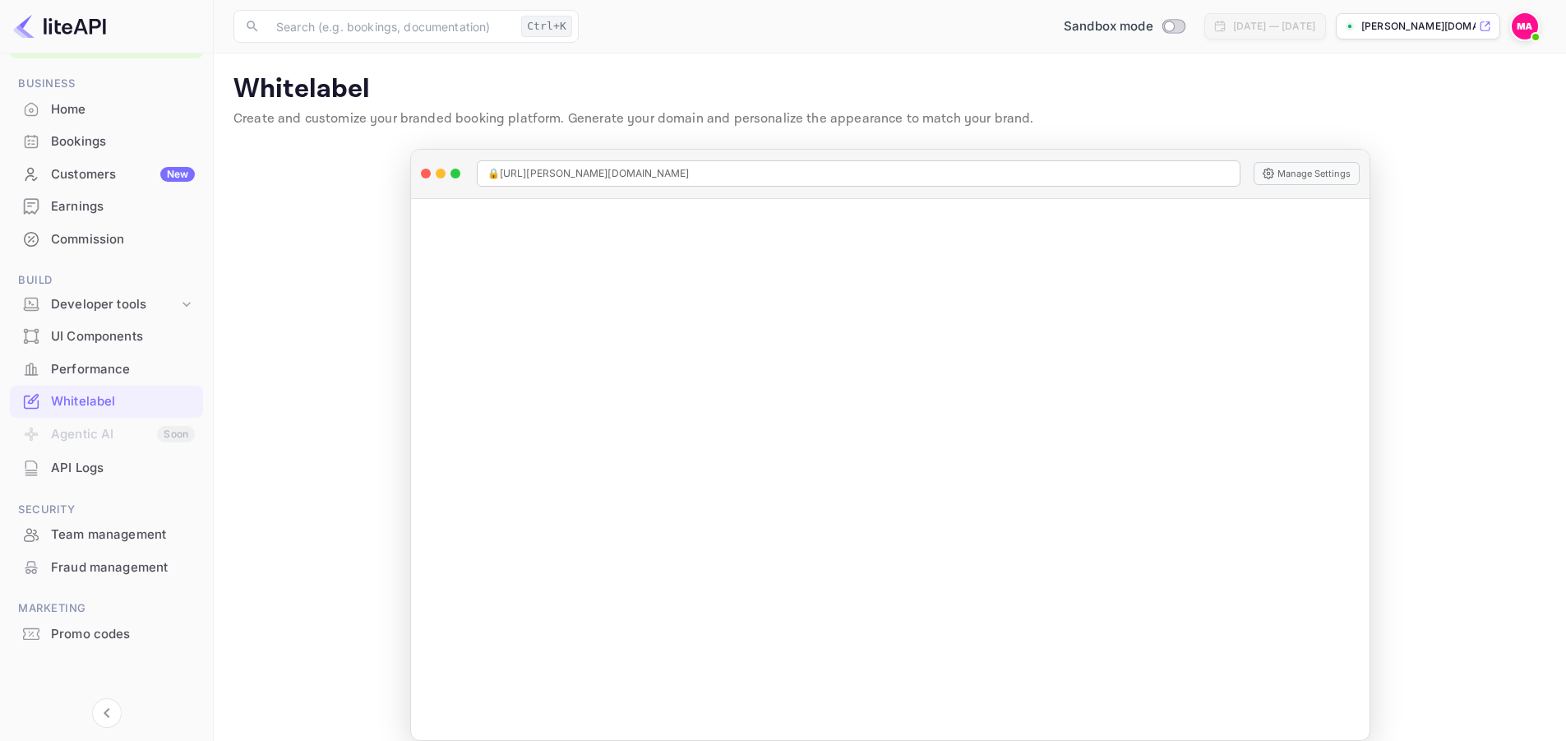
click at [628, 179] on span "🔒 [URL][PERSON_NAME][DOMAIN_NAME]" at bounding box center [588, 173] width 202 height 15
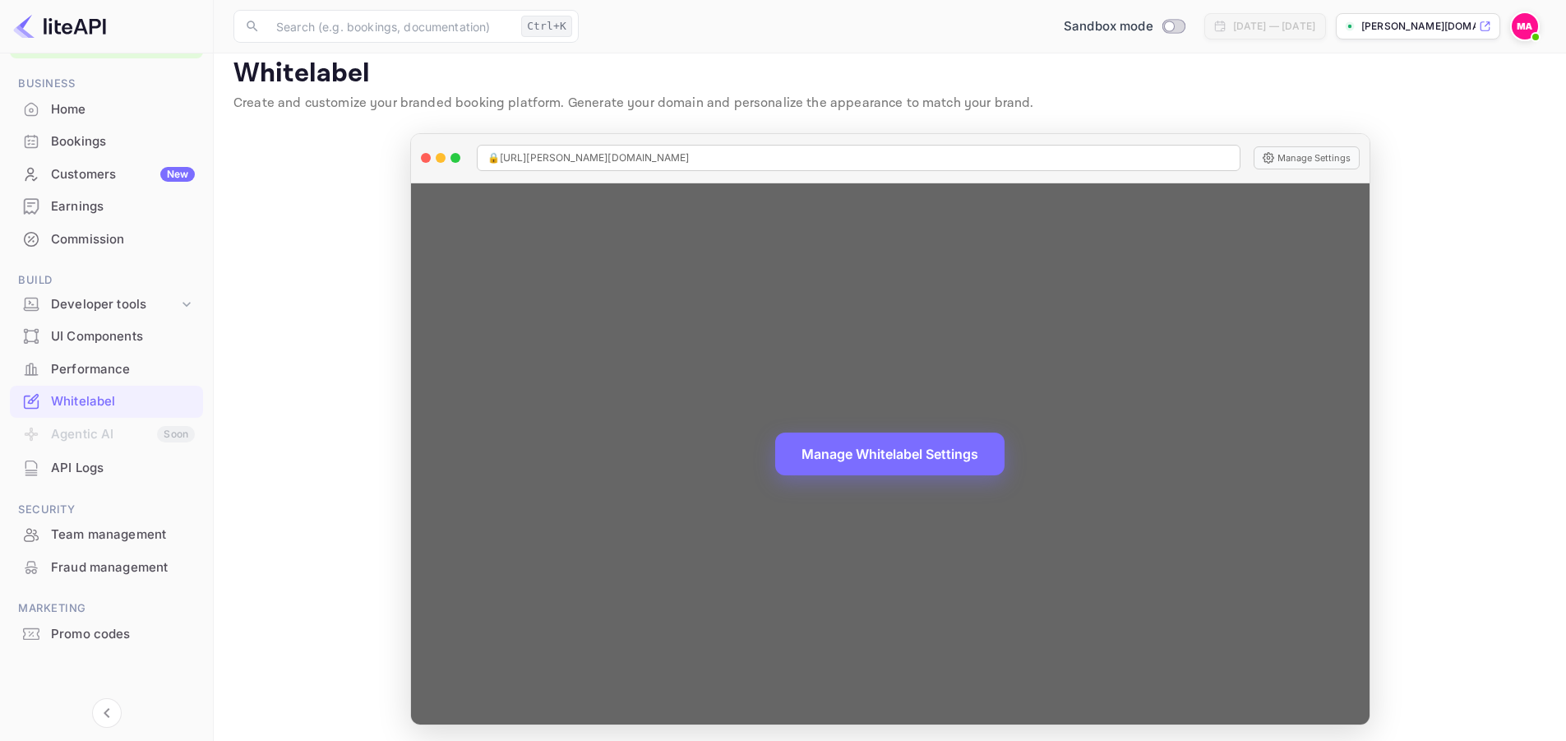
scroll to position [20, 0]
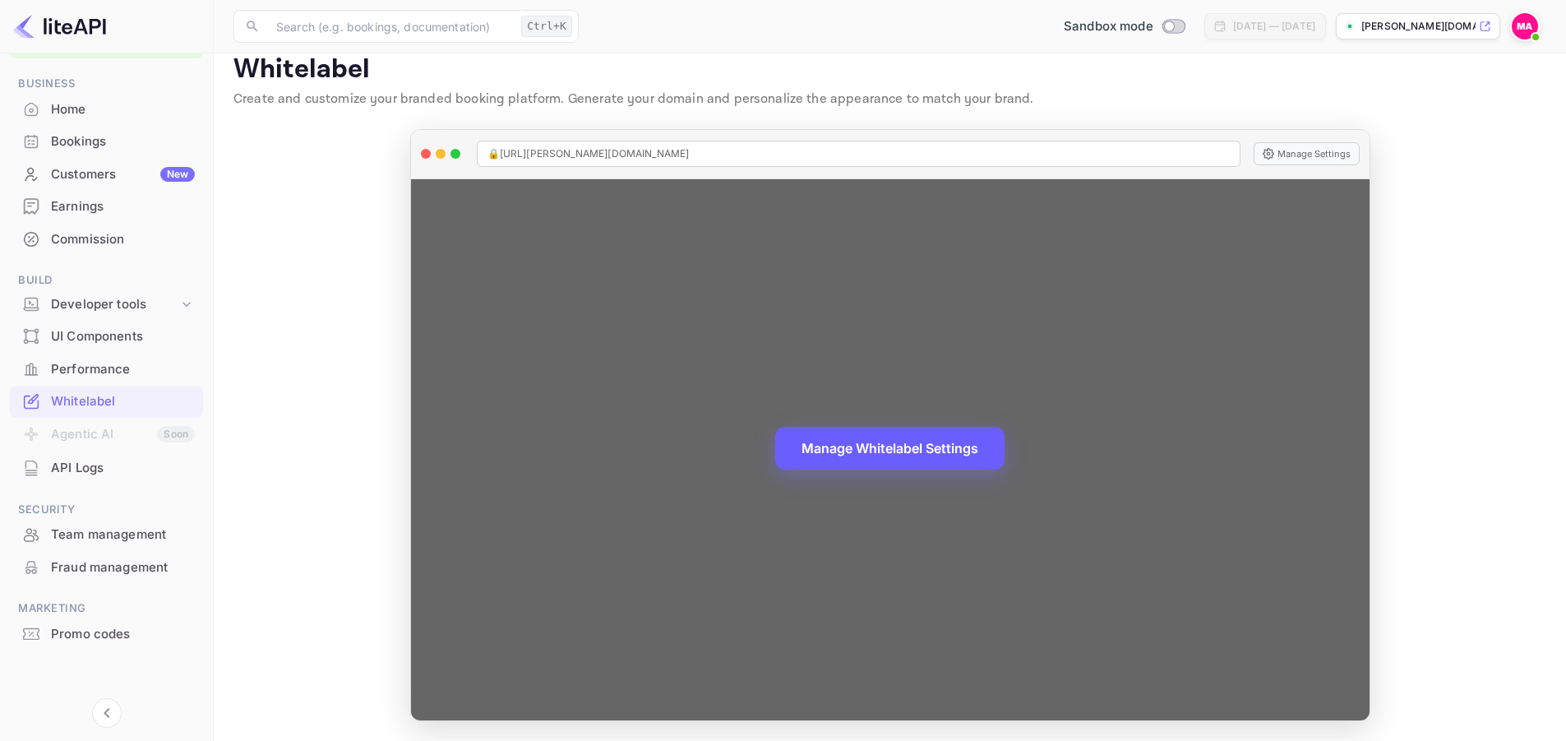
click at [870, 446] on button "Manage Whitelabel Settings" at bounding box center [889, 448] width 229 height 43
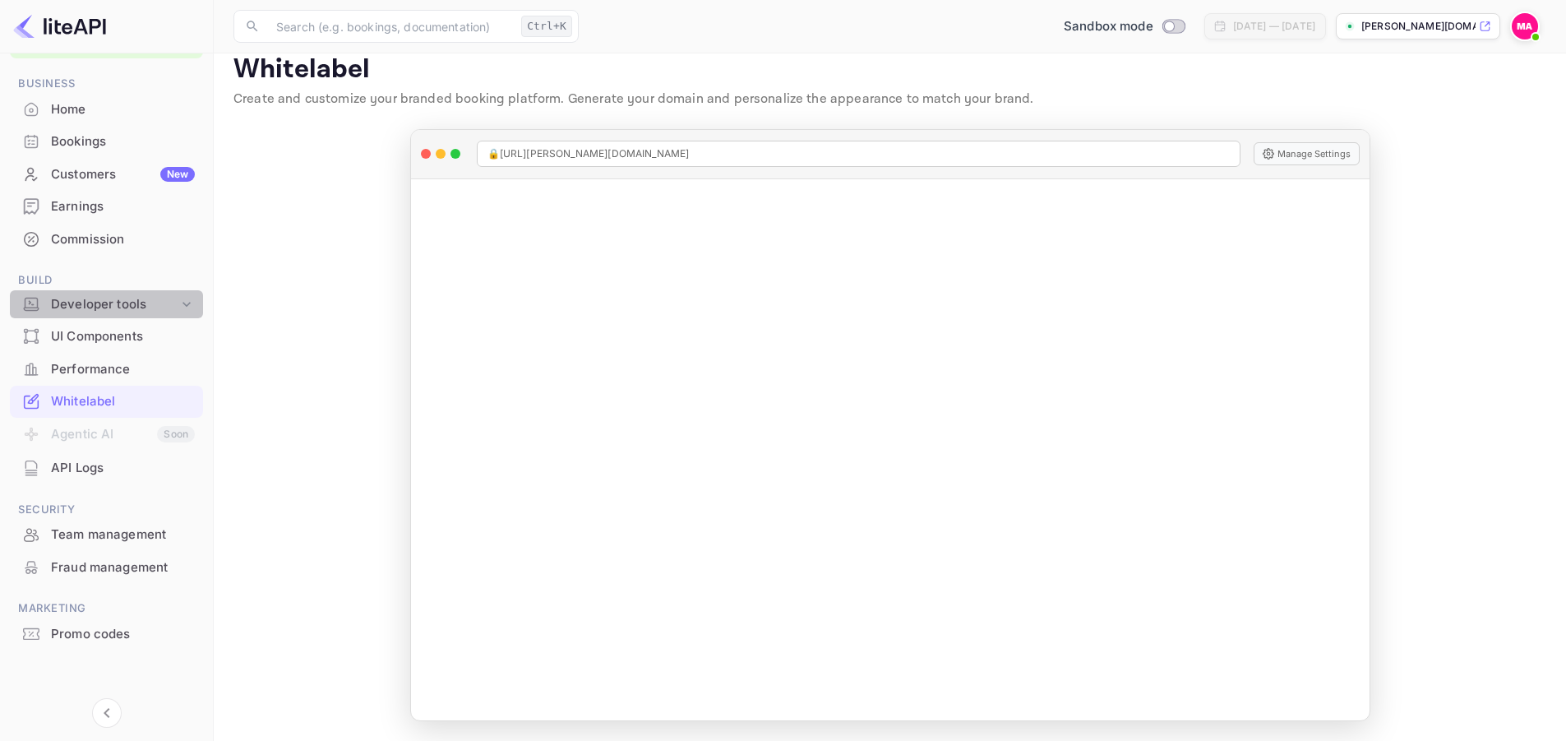
click at [152, 310] on div "Developer tools" at bounding box center [114, 304] width 127 height 19
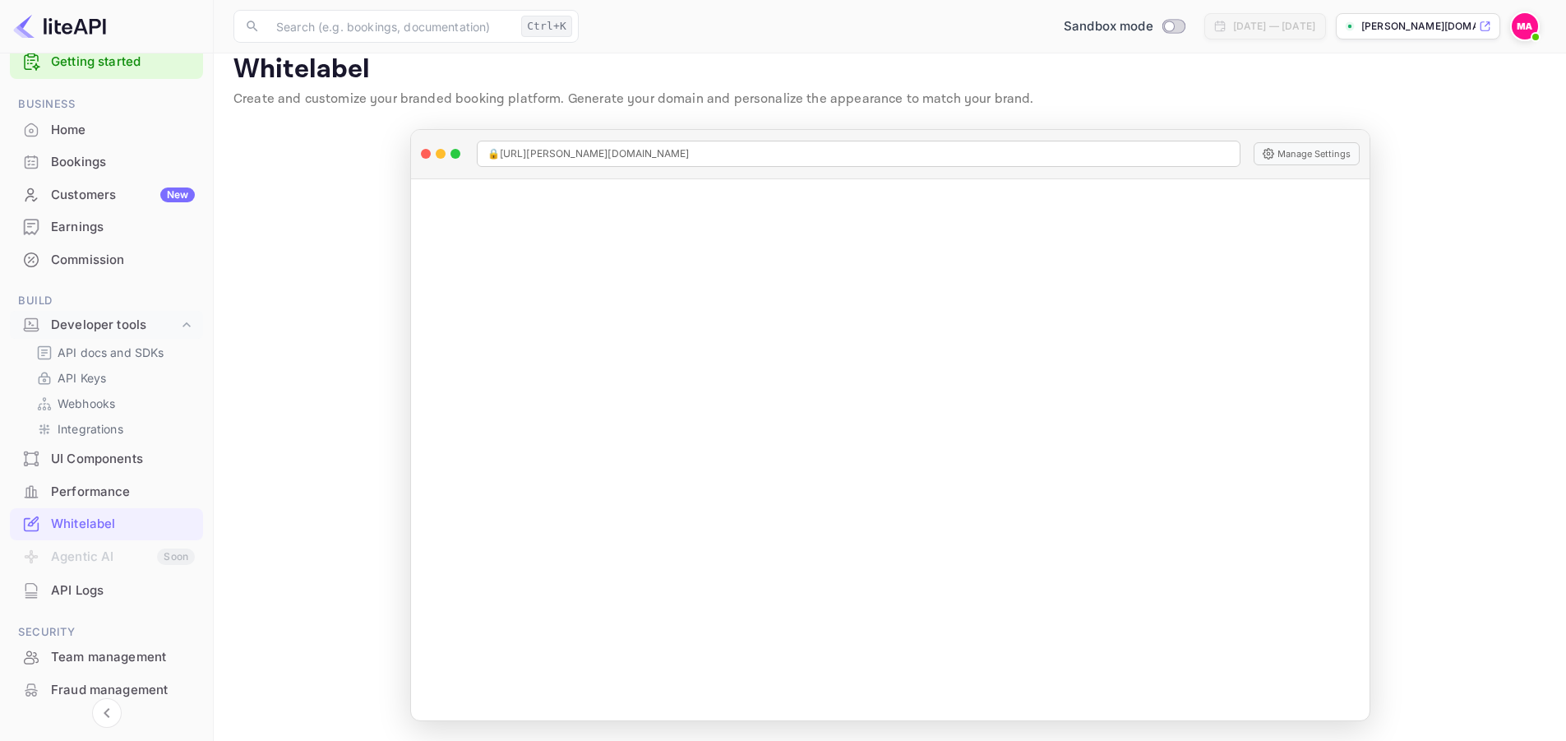
scroll to position [0, 0]
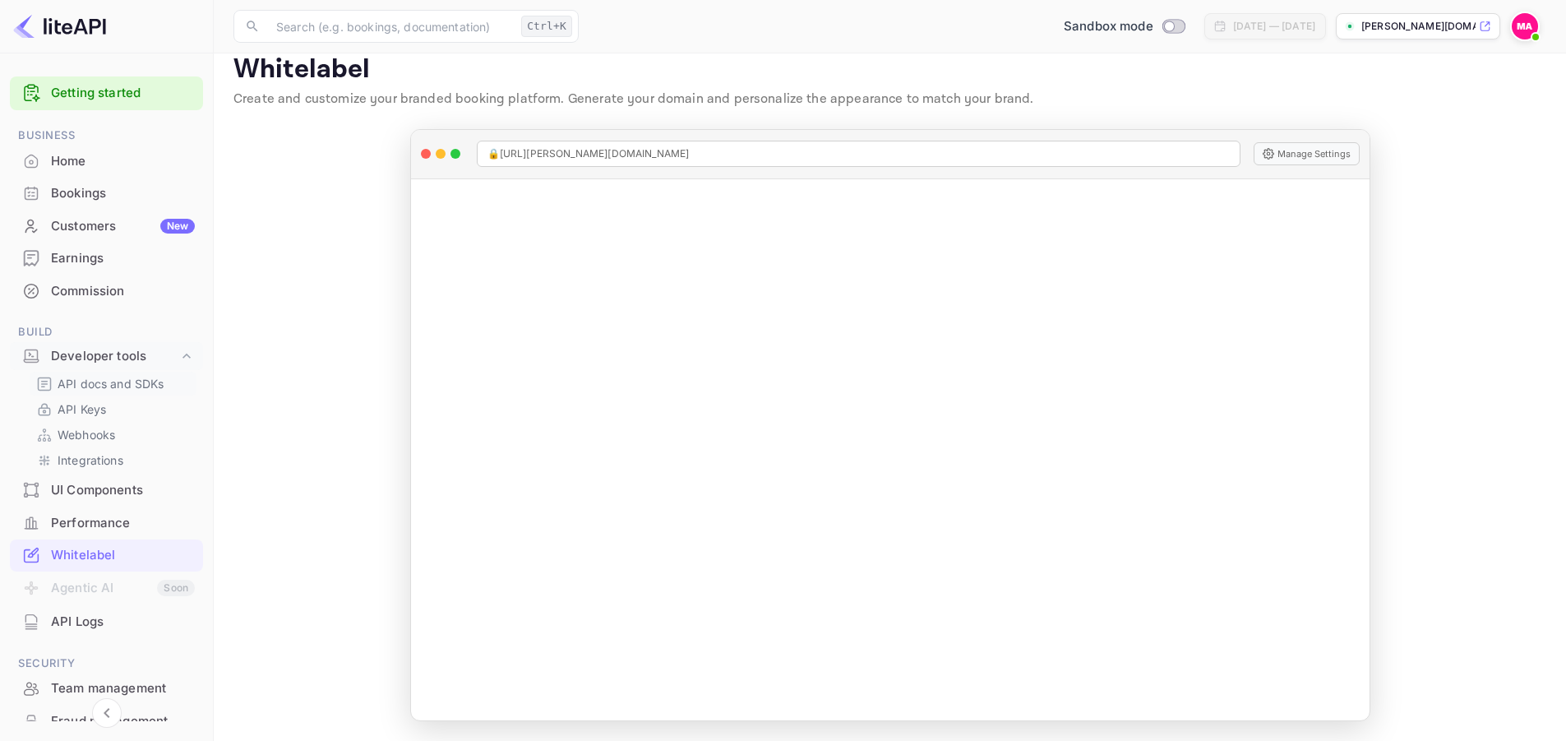
click at [86, 389] on p "API docs and SDKs" at bounding box center [111, 383] width 107 height 17
click at [85, 411] on p "API Keys" at bounding box center [82, 408] width 48 height 17
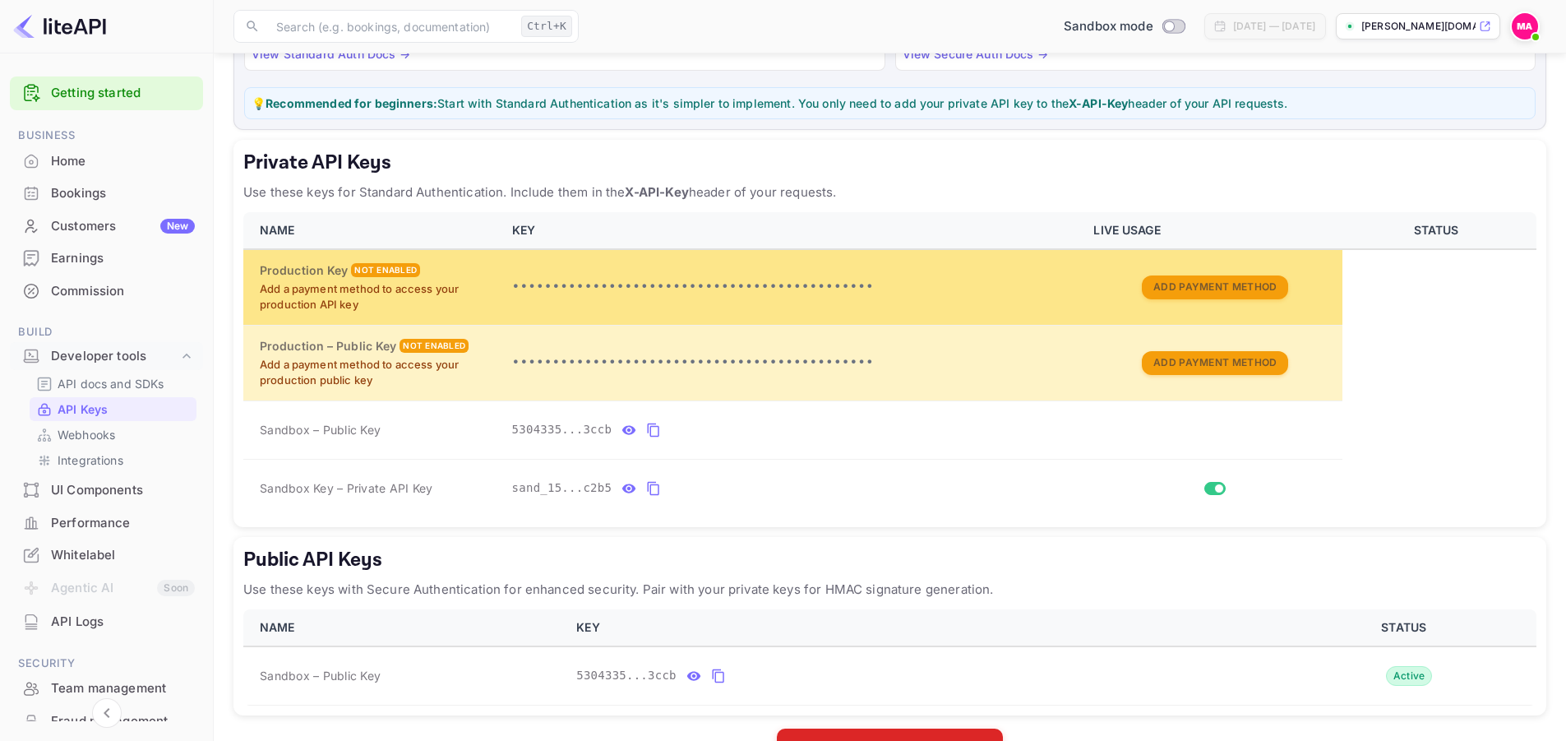
scroll to position [164, 0]
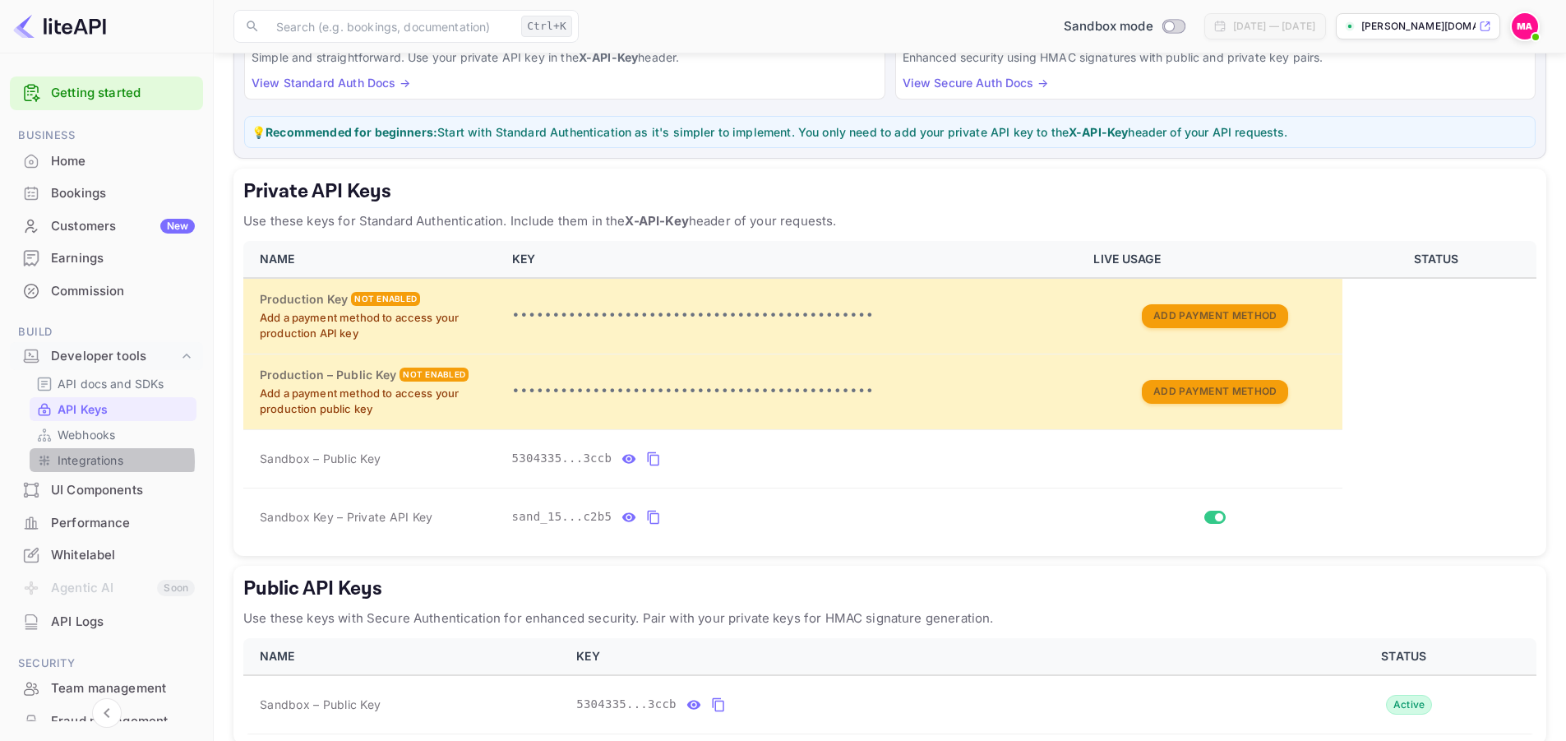
click at [104, 461] on p "Integrations" at bounding box center [91, 459] width 66 height 17
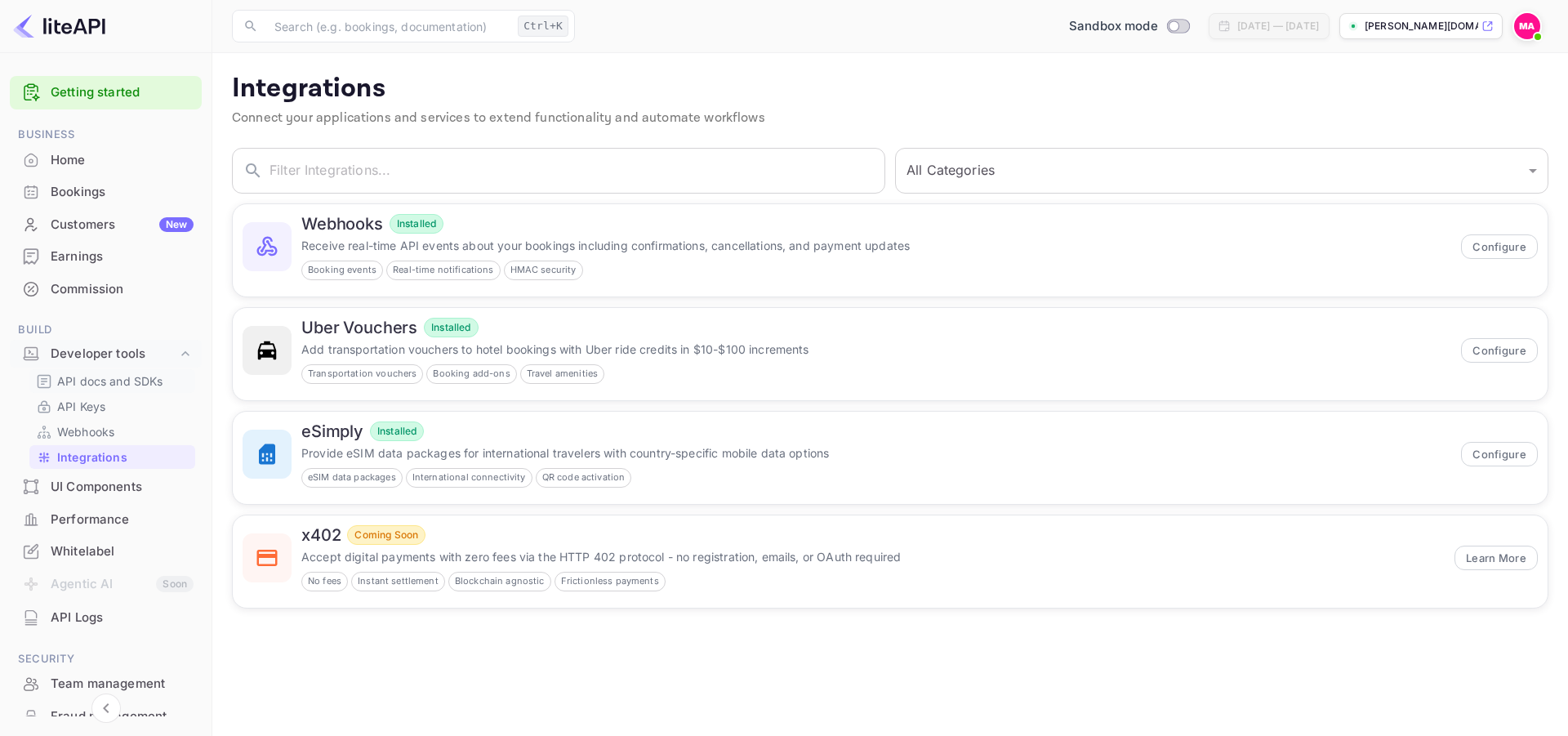
click at [98, 384] on p "API docs and SDKs" at bounding box center [110, 380] width 106 height 17
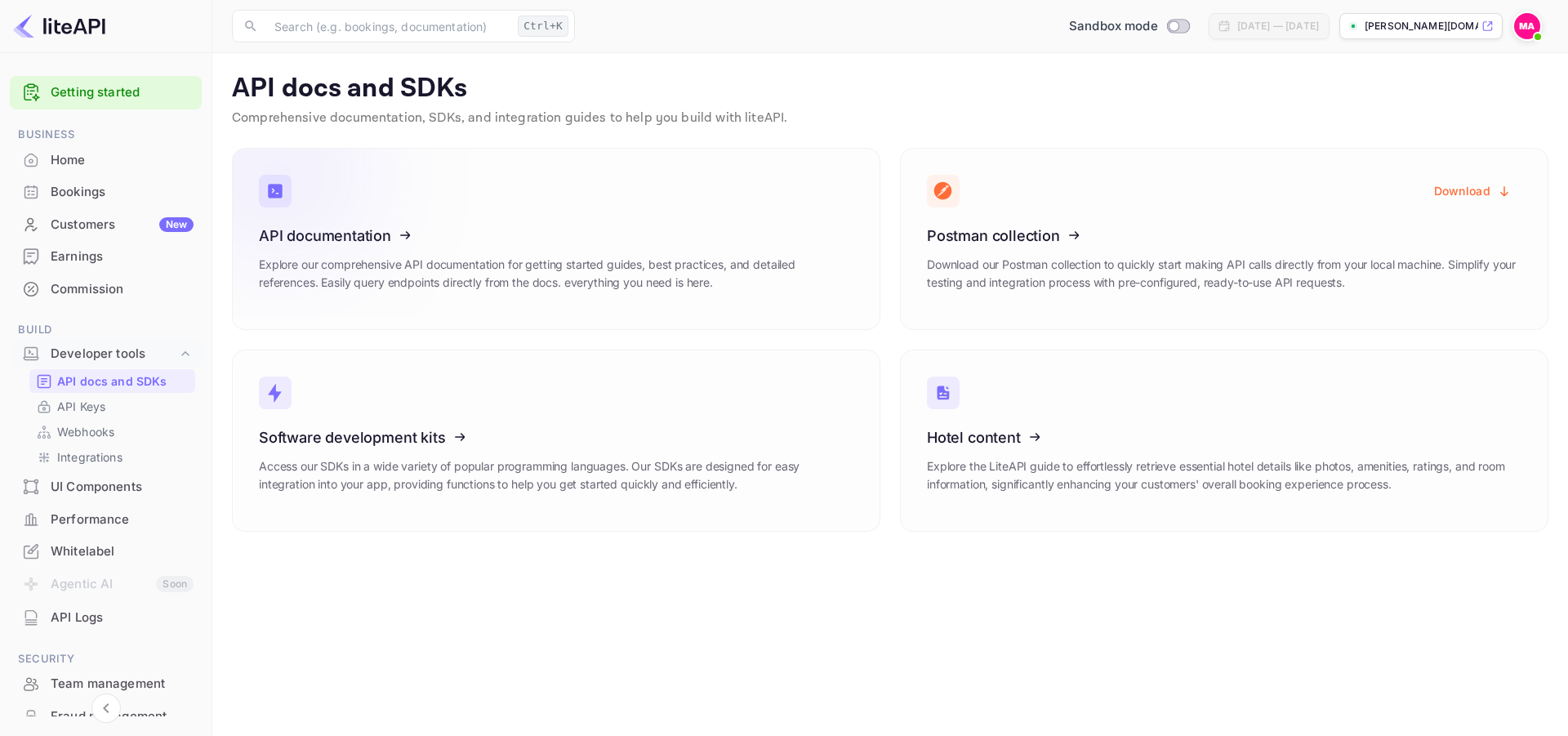
click at [379, 234] on icon at bounding box center [360, 232] width 254 height 168
click at [425, 445] on icon at bounding box center [360, 434] width 254 height 168
click at [1001, 434] on icon at bounding box center [1028, 434] width 254 height 168
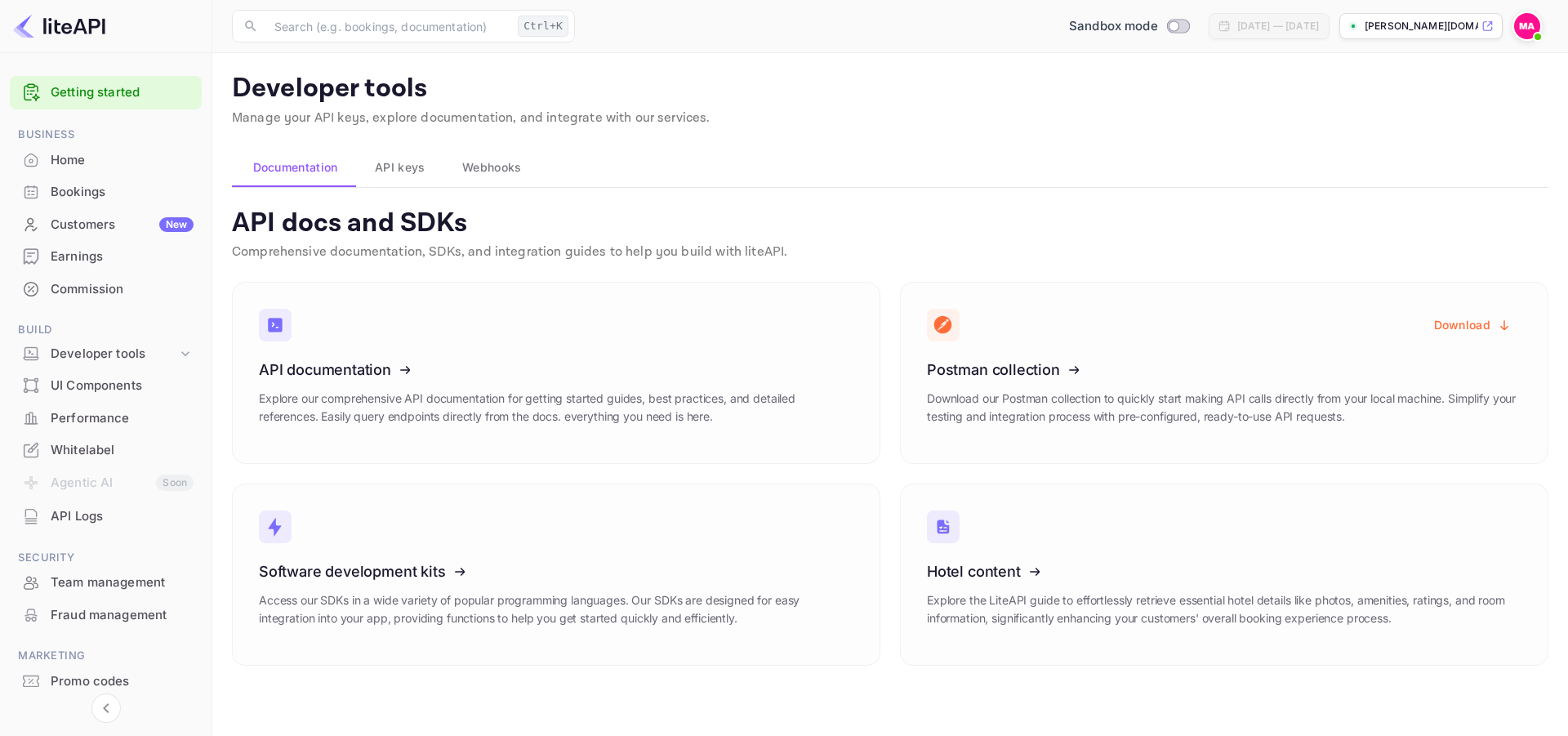
click at [413, 163] on span "API keys" at bounding box center [399, 168] width 50 height 20
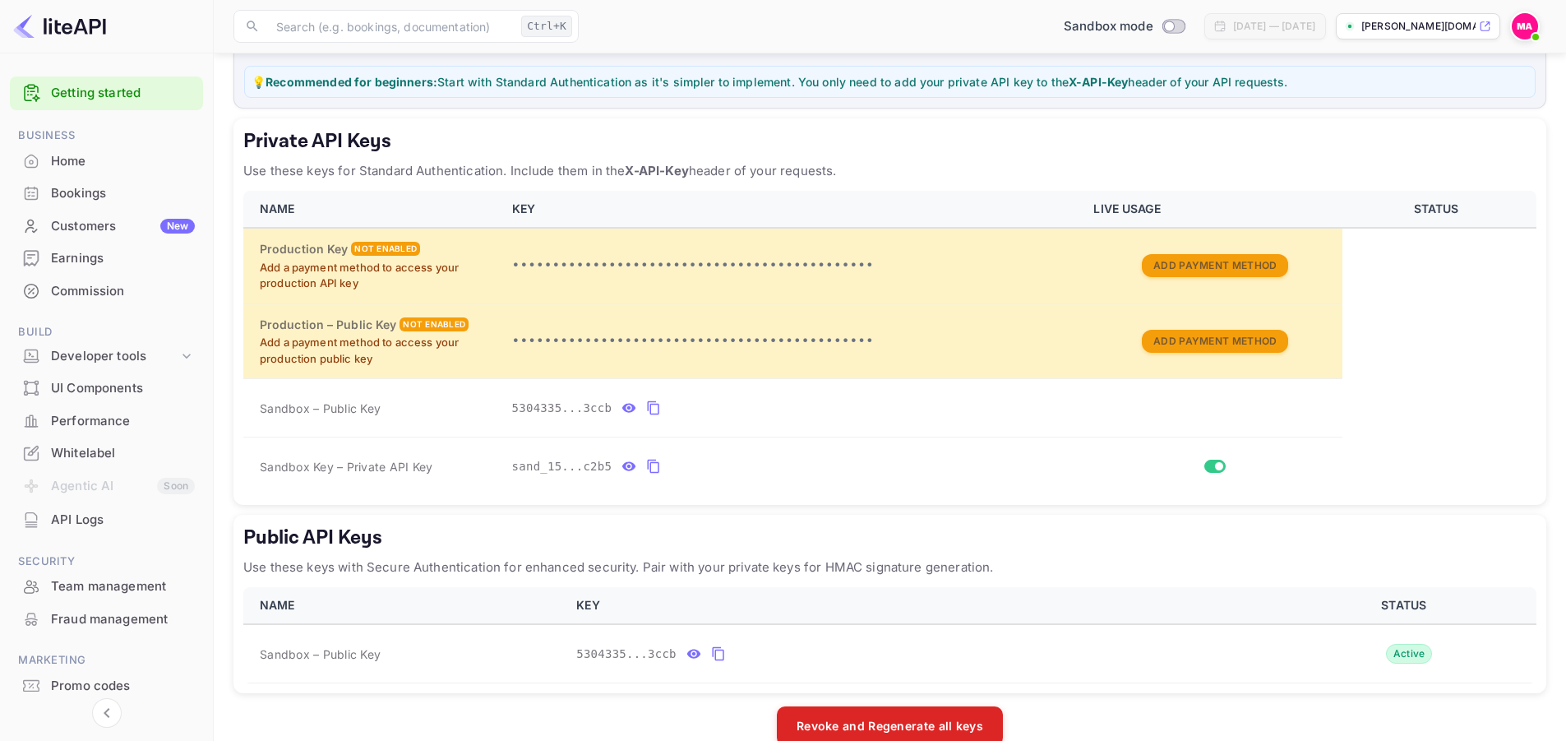
scroll to position [381, 0]
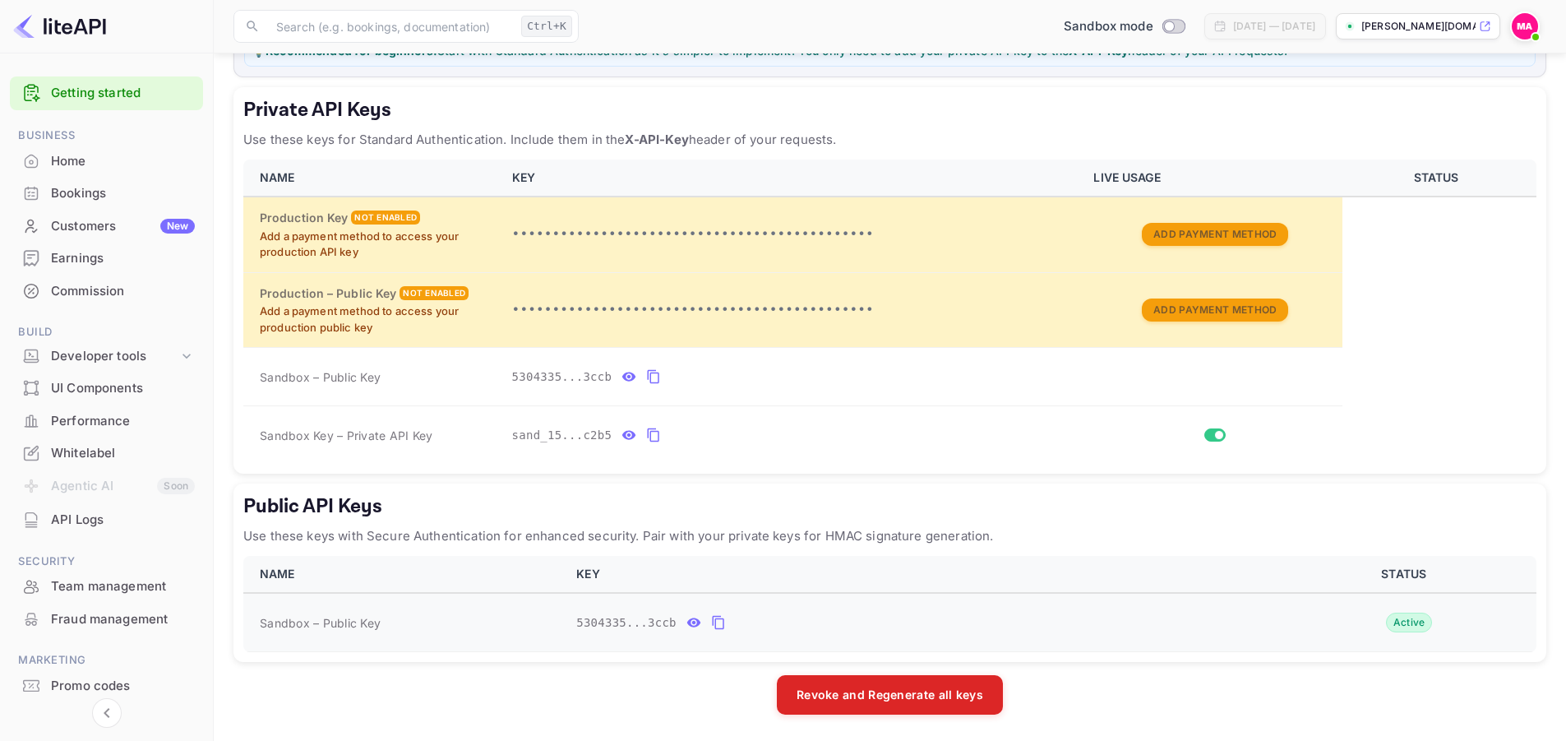
click at [716, 622] on icon "public api keys table" at bounding box center [718, 622] width 15 height 20
